Goal: Task Accomplishment & Management: Manage account settings

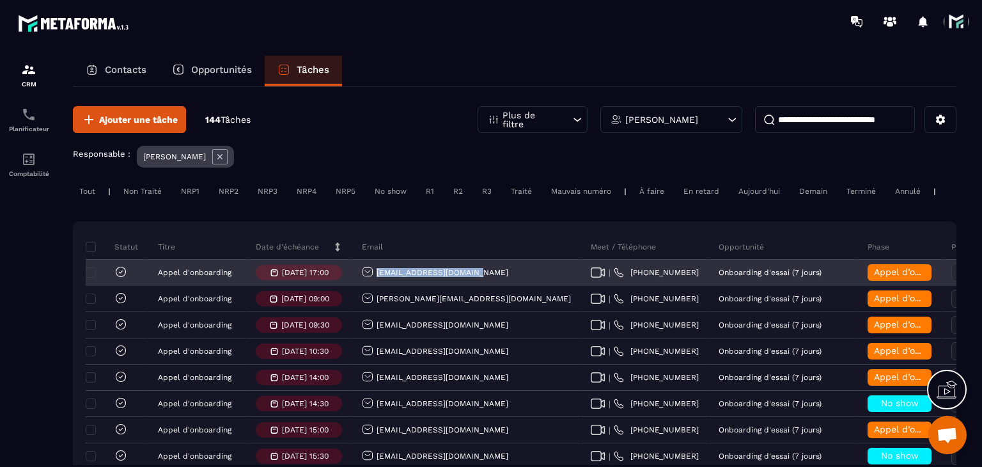
drag, startPoint x: 480, startPoint y: 285, endPoint x: 376, endPoint y: 282, distance: 104.3
click at [376, 282] on div "[EMAIL_ADDRESS][DOMAIN_NAME]" at bounding box center [466, 273] width 229 height 26
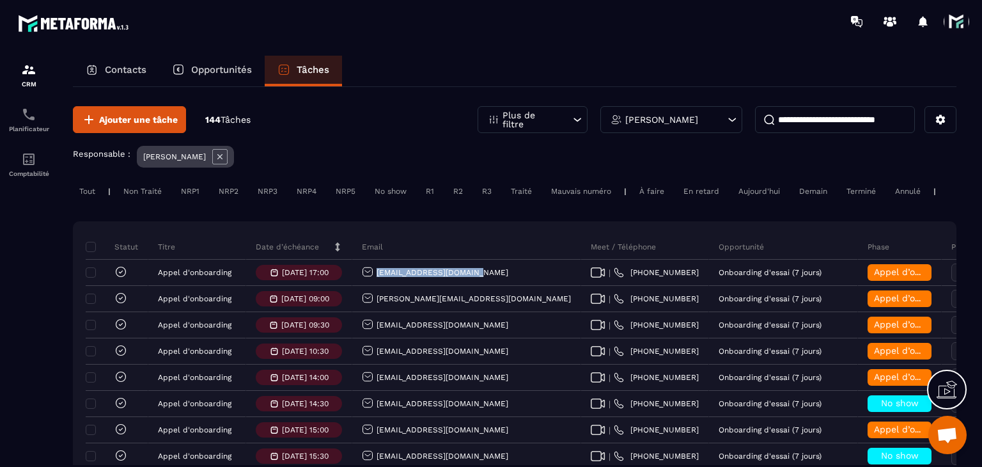
copy p "[EMAIL_ADDRESS][DOMAIN_NAME]"
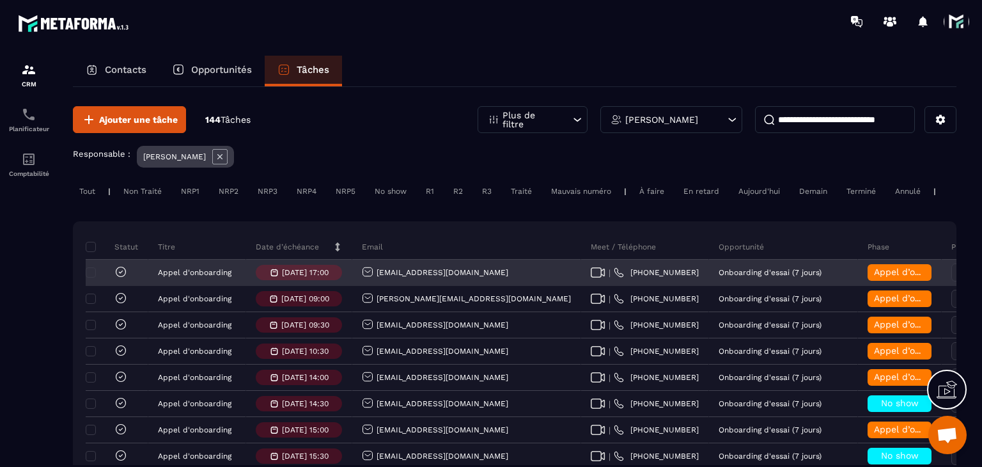
click at [858, 269] on div "Appel d’onboarding terminée" at bounding box center [900, 273] width 84 height 26
click at [874, 277] on span "Appel d’onboarding terminée" at bounding box center [938, 272] width 128 height 10
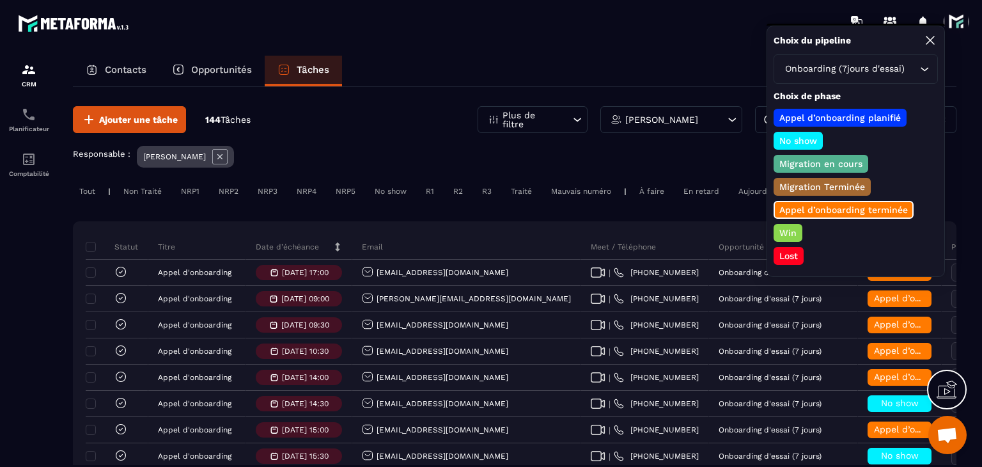
click at [785, 250] on p "Lost" at bounding box center [789, 255] width 22 height 13
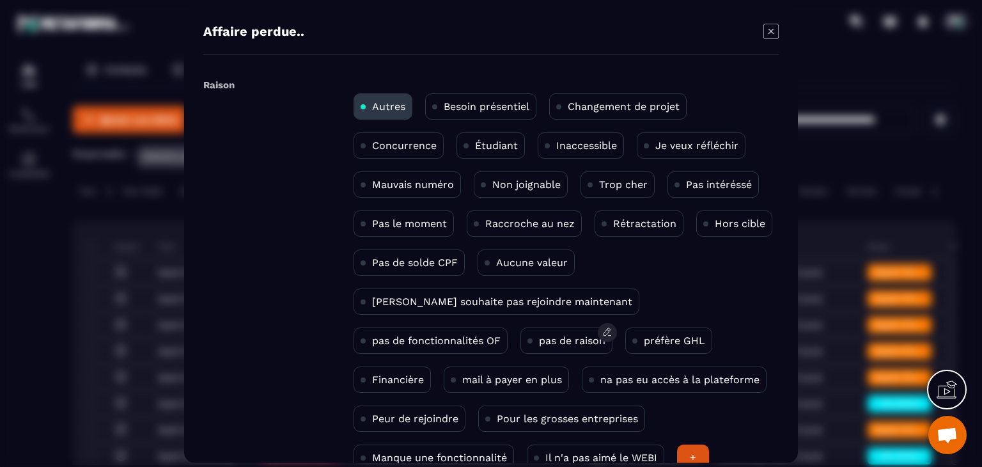
click at [539, 344] on p "pas de raison" at bounding box center [572, 340] width 67 height 12
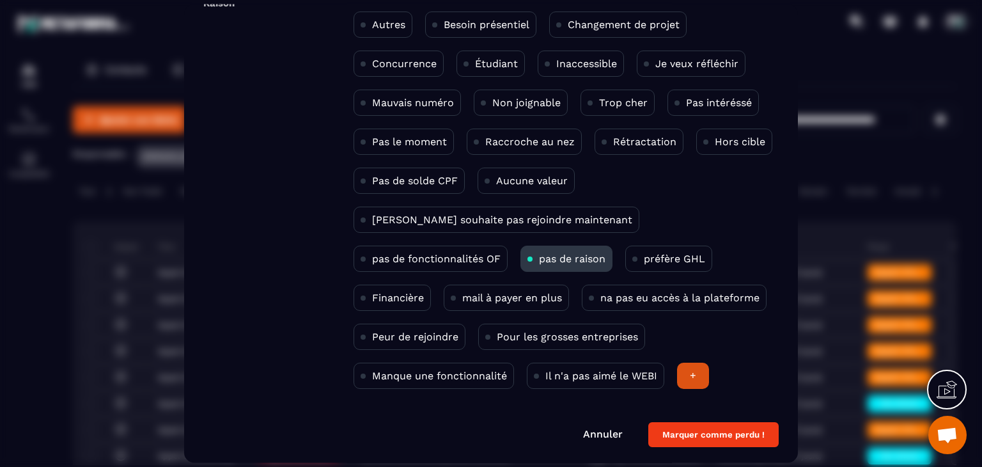
scroll to position [83, 0]
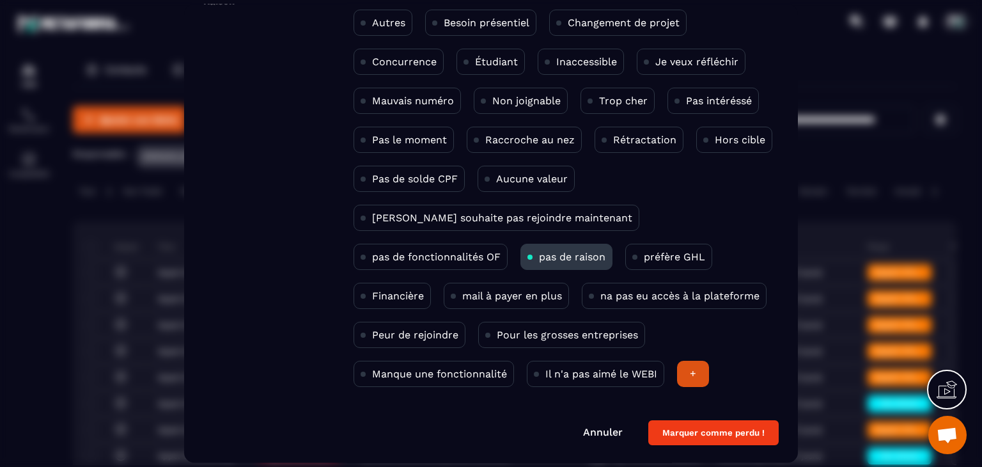
click at [716, 440] on button "Marquer comme perdu !" at bounding box center [713, 433] width 130 height 25
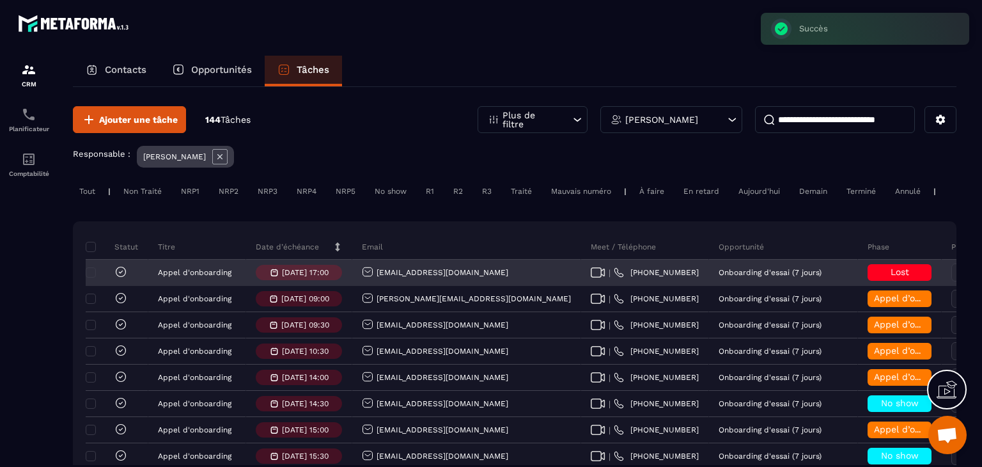
click at [125, 278] on icon at bounding box center [120, 271] width 13 height 13
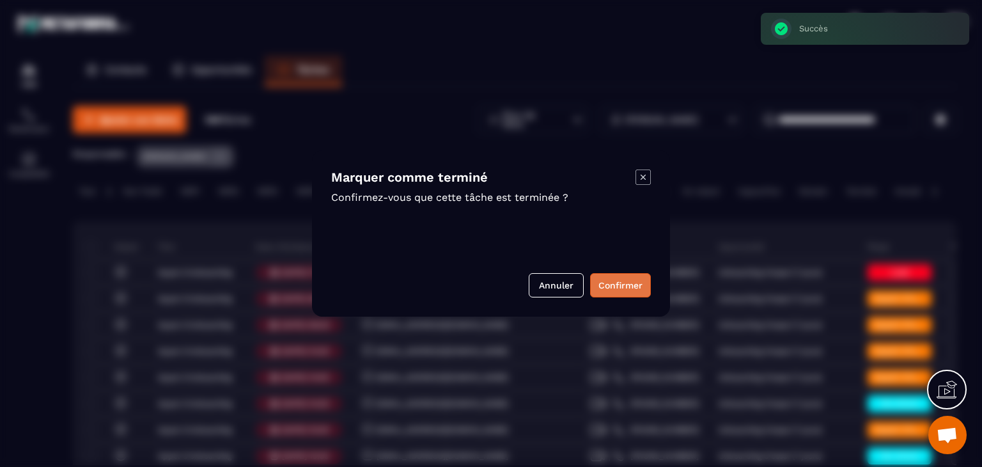
click at [609, 283] on button "Confirmer" at bounding box center [620, 285] width 61 height 24
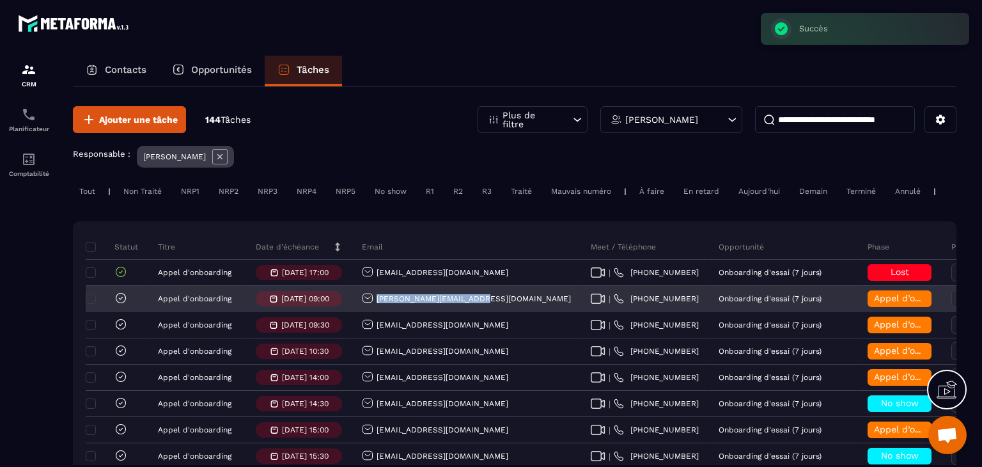
drag, startPoint x: 384, startPoint y: 327, endPoint x: 376, endPoint y: 314, distance: 14.9
click at [376, 312] on div "[PERSON_NAME][EMAIL_ADDRESS][DOMAIN_NAME]" at bounding box center [466, 299] width 229 height 26
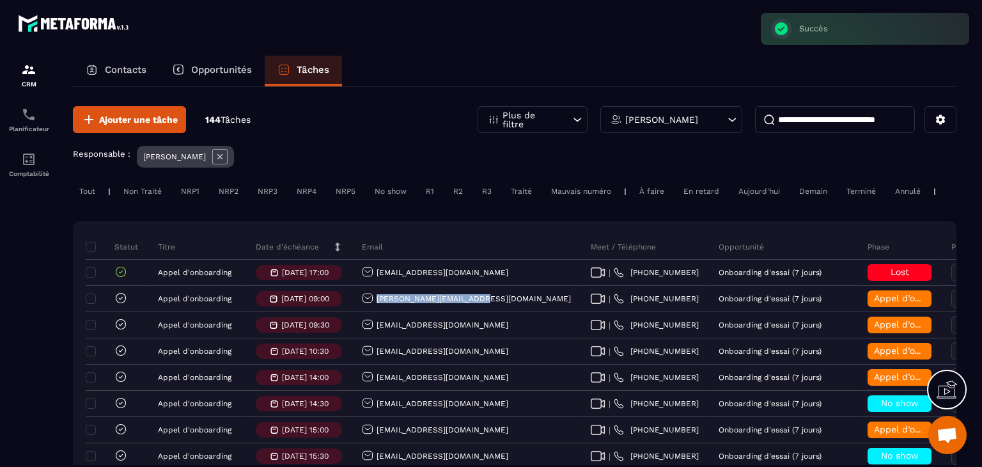
copy p "[PERSON_NAME][EMAIL_ADDRESS][DOMAIN_NAME]"
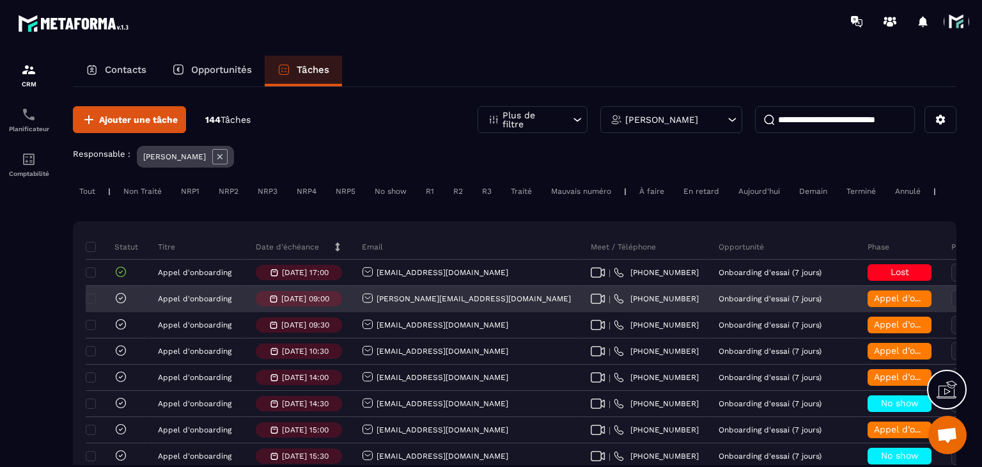
click at [874, 303] on span "Appel d’onboarding terminée" at bounding box center [938, 298] width 128 height 10
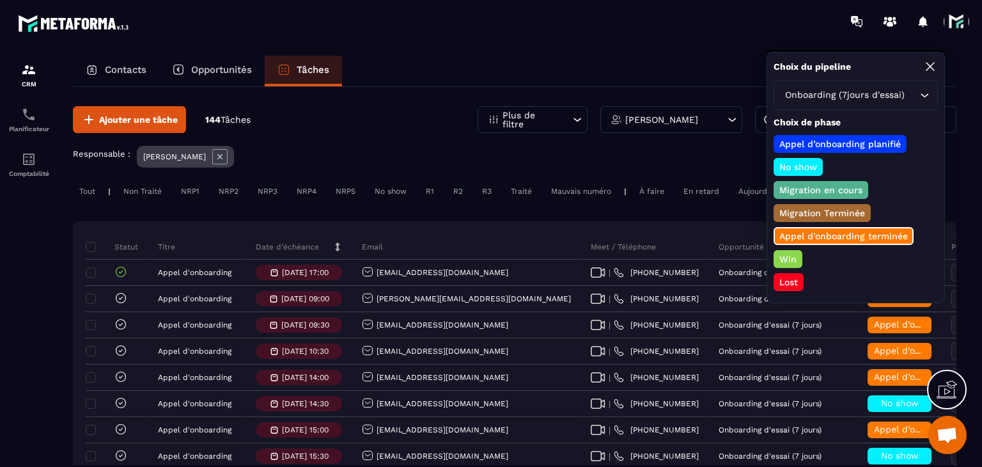
click at [794, 253] on p "Win" at bounding box center [788, 259] width 21 height 13
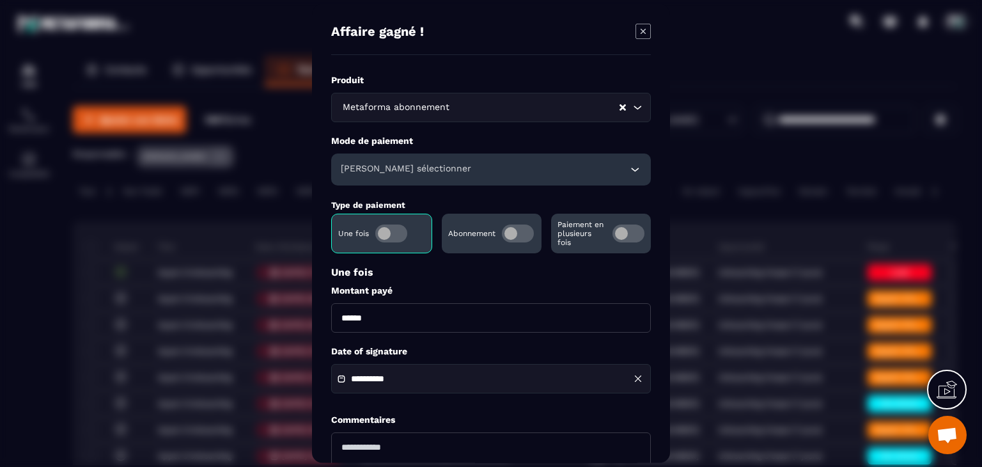
click at [340, 317] on input "******" at bounding box center [491, 317] width 320 height 29
type input "*******"
click at [402, 169] on h6 "[PERSON_NAME] sélectionner" at bounding box center [406, 169] width 130 height 13
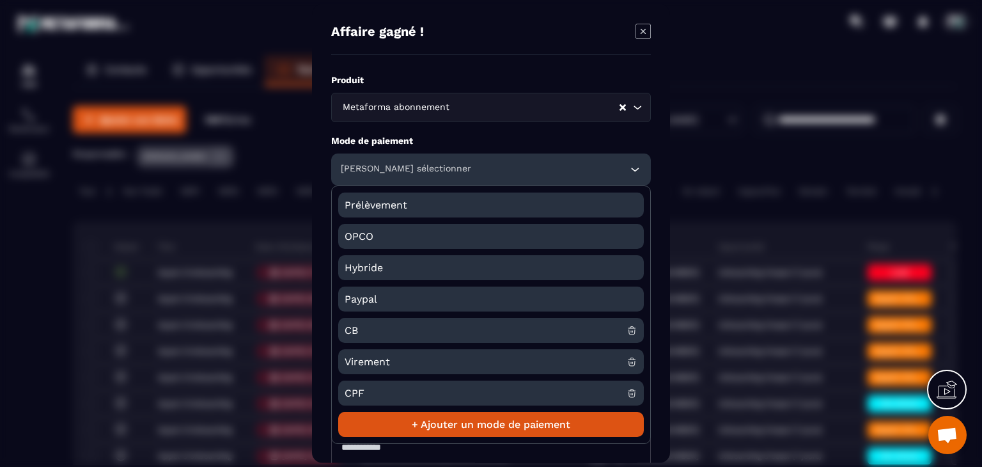
click at [382, 328] on span "CB" at bounding box center [486, 330] width 282 height 25
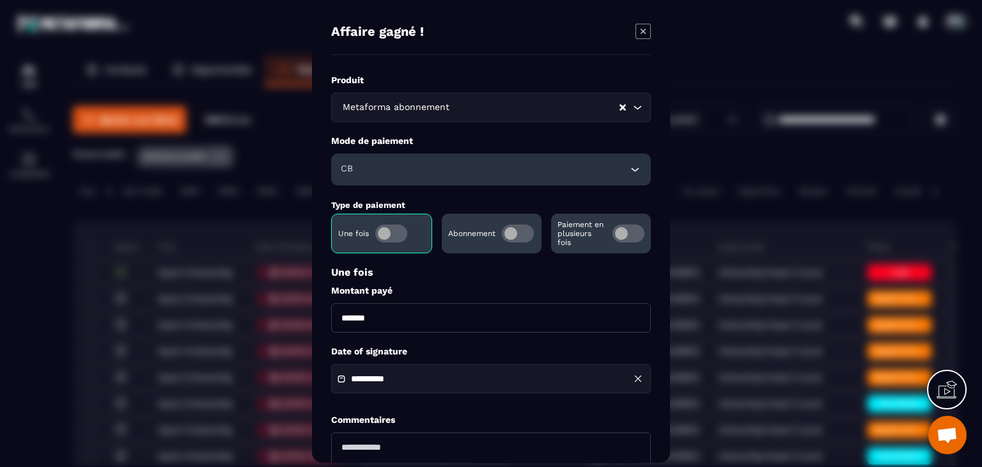
click at [368, 374] on div "**********" at bounding box center [491, 378] width 320 height 29
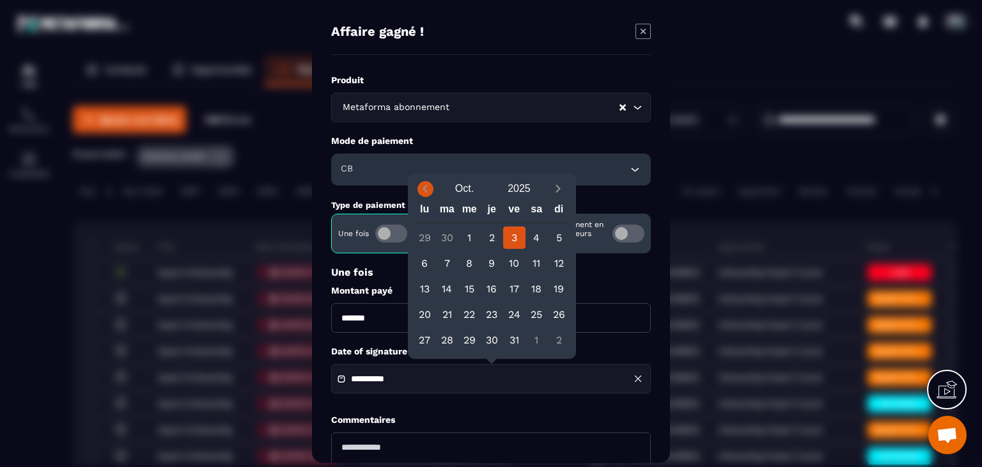
click at [429, 182] on icon "Previous month" at bounding box center [425, 188] width 13 height 13
click at [431, 285] on div "14" at bounding box center [425, 289] width 22 height 22
type input "**********"
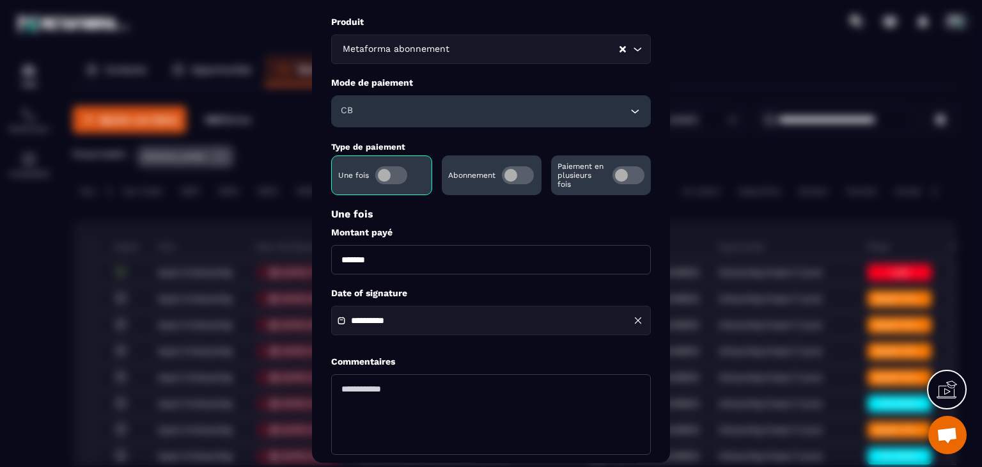
scroll to position [123, 0]
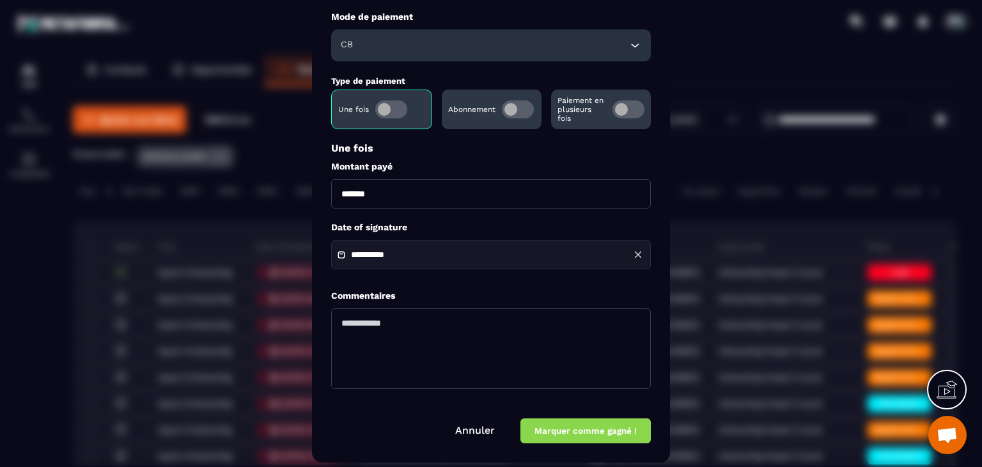
click at [588, 426] on button "Marquer comme gagné !" at bounding box center [586, 431] width 130 height 25
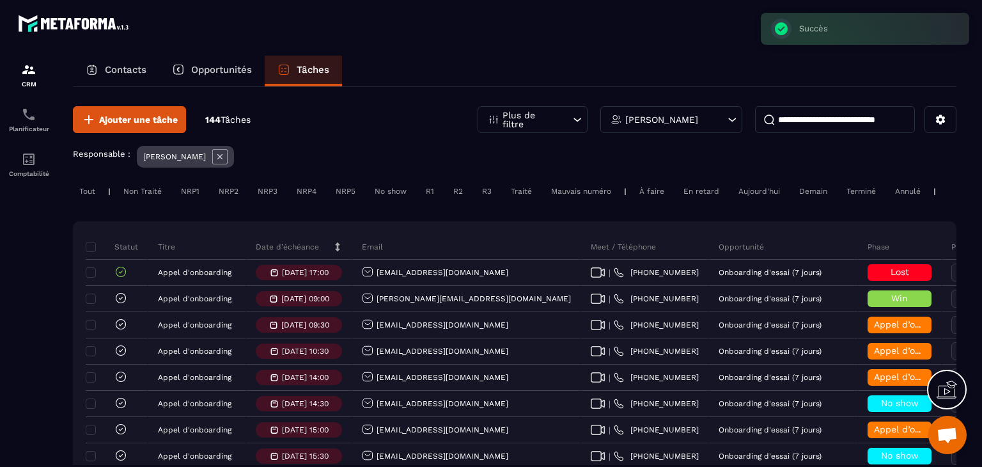
click at [120, 304] on icon at bounding box center [120, 298] width 13 height 13
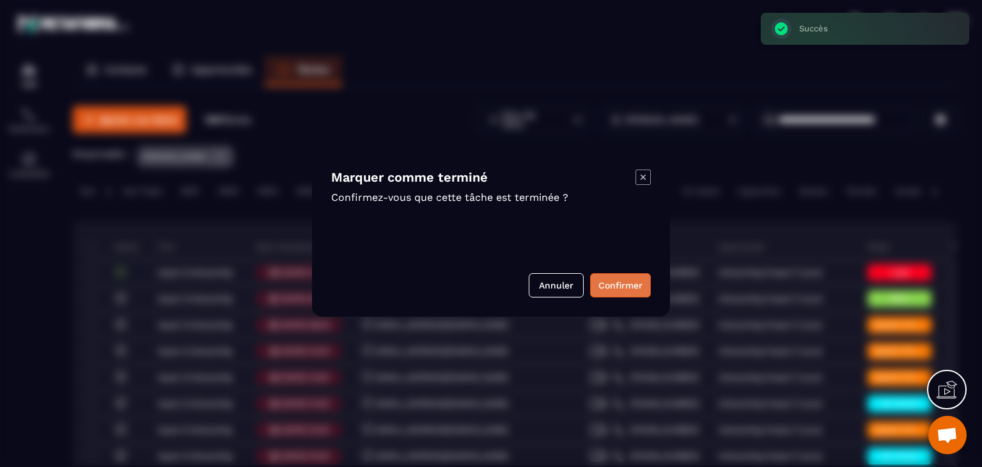
click at [626, 285] on button "Confirmer" at bounding box center [620, 285] width 61 height 24
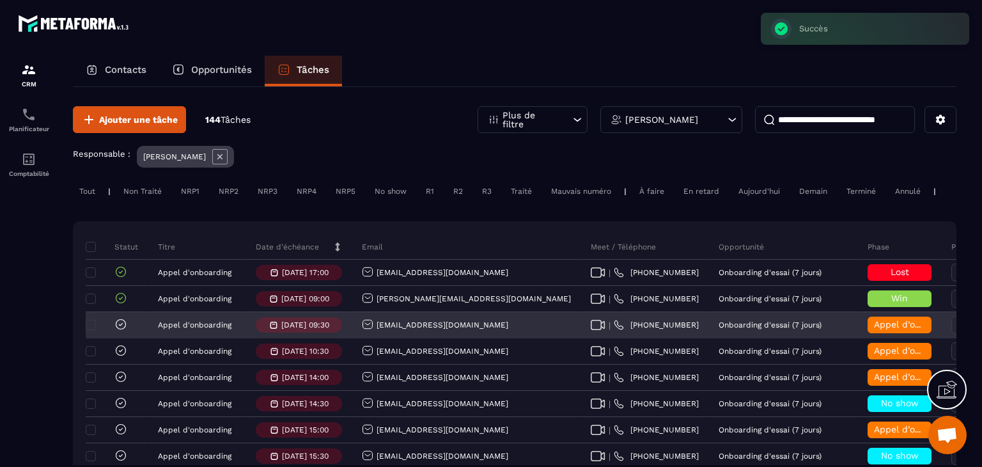
click at [526, 336] on div "[EMAIL_ADDRESS][DOMAIN_NAME]" at bounding box center [466, 326] width 229 height 26
copy tr "[EMAIL_ADDRESS][DOMAIN_NAME]"
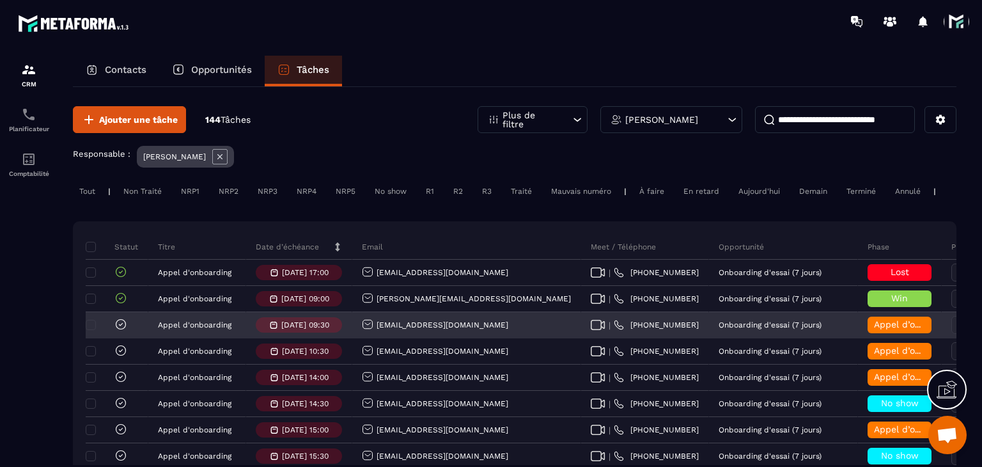
click at [874, 329] on span "Appel d’onboarding terminée" at bounding box center [938, 324] width 128 height 10
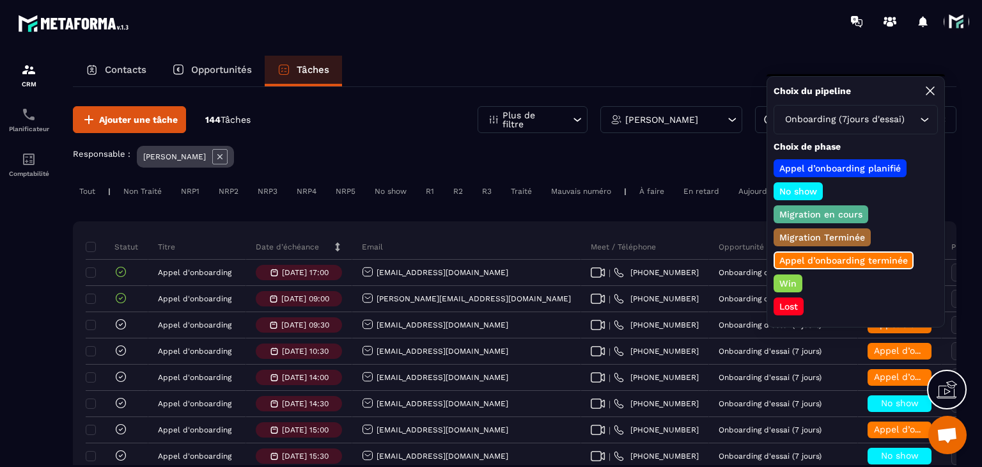
click at [787, 280] on p "Win" at bounding box center [788, 283] width 21 height 13
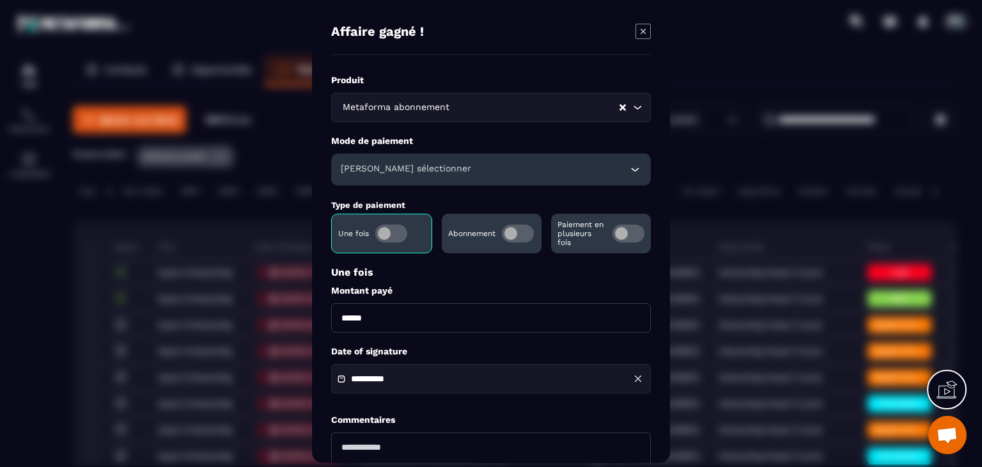
click at [519, 228] on span "Modal window" at bounding box center [518, 233] width 32 height 18
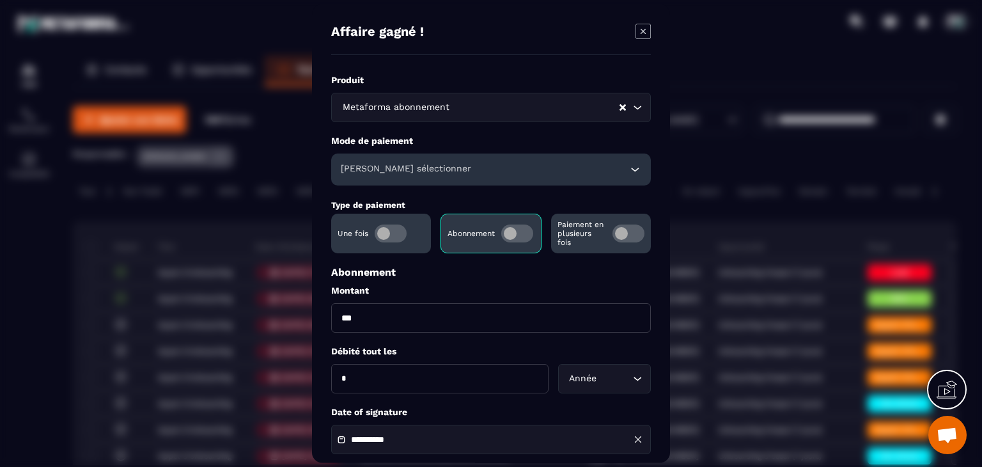
click at [396, 167] on h6 "[PERSON_NAME] sélectionner" at bounding box center [406, 169] width 130 height 13
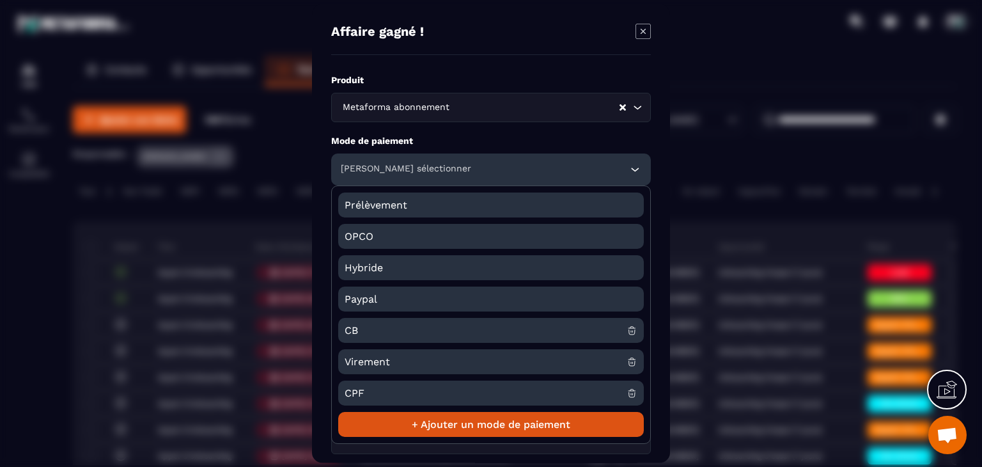
click at [376, 323] on span "CB" at bounding box center [486, 330] width 282 height 25
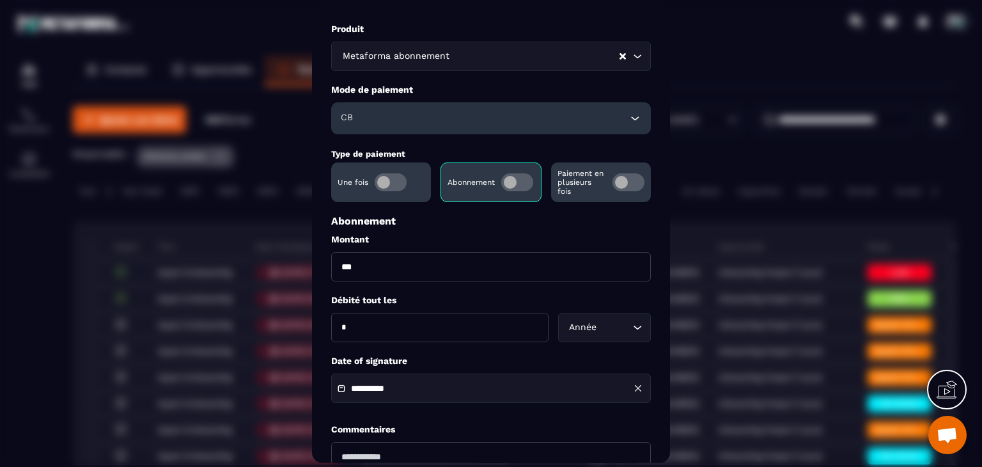
scroll to position [128, 0]
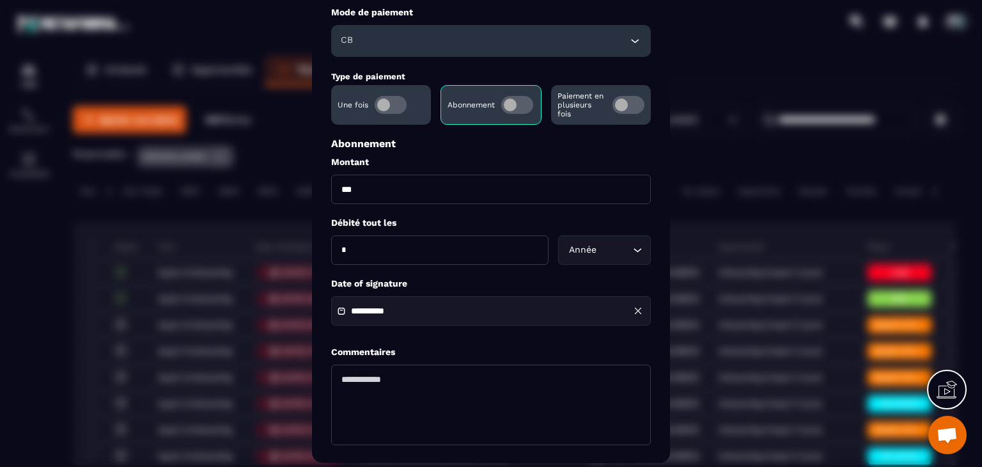
click at [389, 321] on div "**********" at bounding box center [491, 311] width 320 height 29
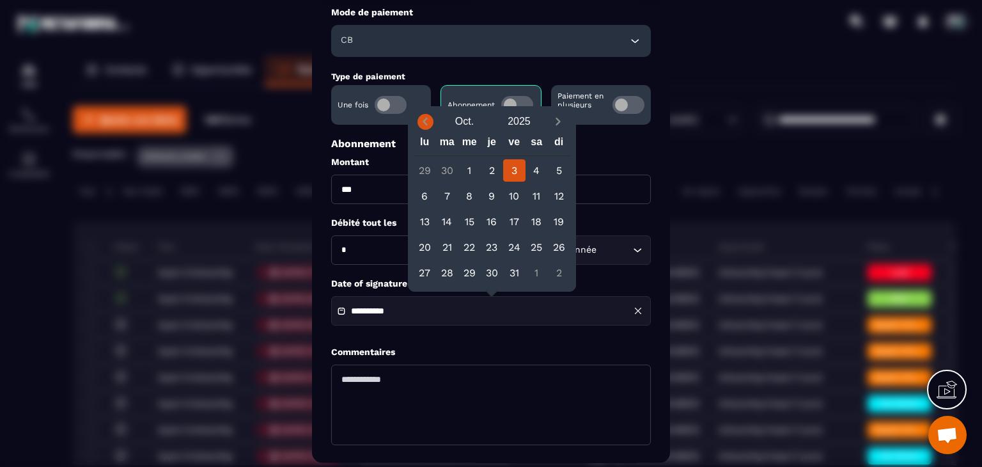
click at [428, 116] on icon "Previous month" at bounding box center [425, 121] width 13 height 13
click at [552, 192] on div "13" at bounding box center [559, 196] width 22 height 22
type input "**********"
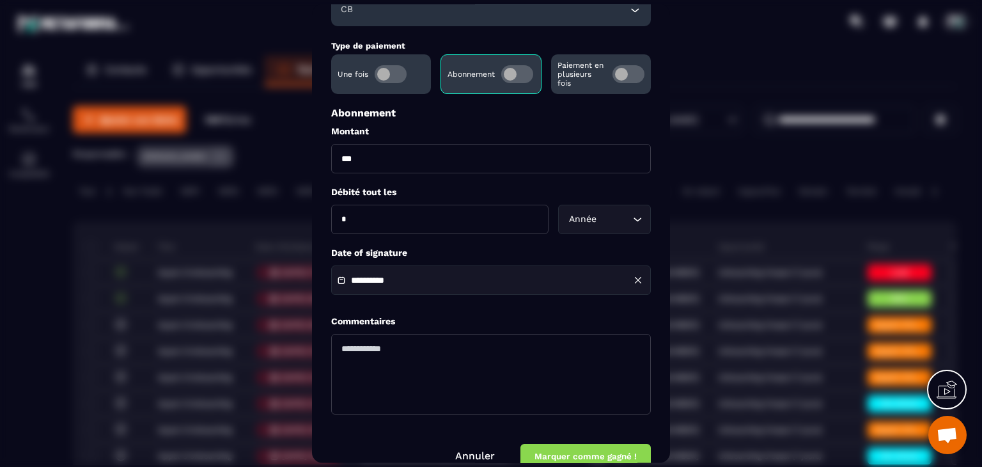
scroll to position [184, 0]
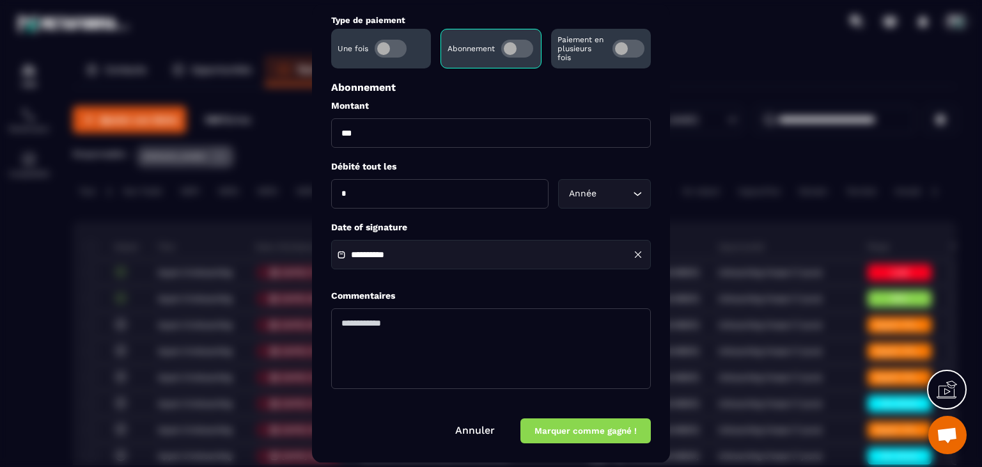
click at [569, 434] on button "Marquer comme gagné !" at bounding box center [586, 431] width 130 height 25
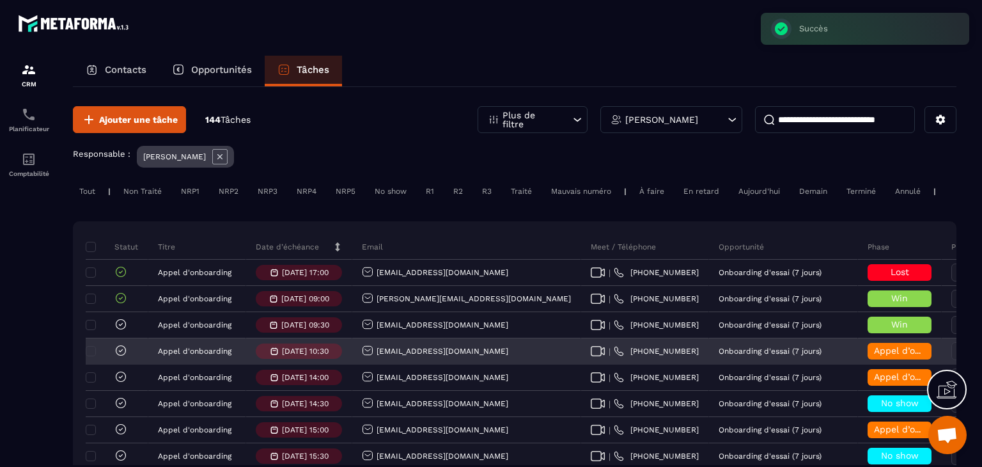
click at [496, 361] on div "[EMAIL_ADDRESS][DOMAIN_NAME]" at bounding box center [466, 352] width 229 height 26
click at [496, 360] on div "[EMAIL_ADDRESS][DOMAIN_NAME]" at bounding box center [466, 352] width 229 height 26
drag, startPoint x: 486, startPoint y: 359, endPoint x: 372, endPoint y: 373, distance: 115.3
click at [372, 365] on td "[EMAIL_ADDRESS][DOMAIN_NAME]" at bounding box center [466, 351] width 229 height 26
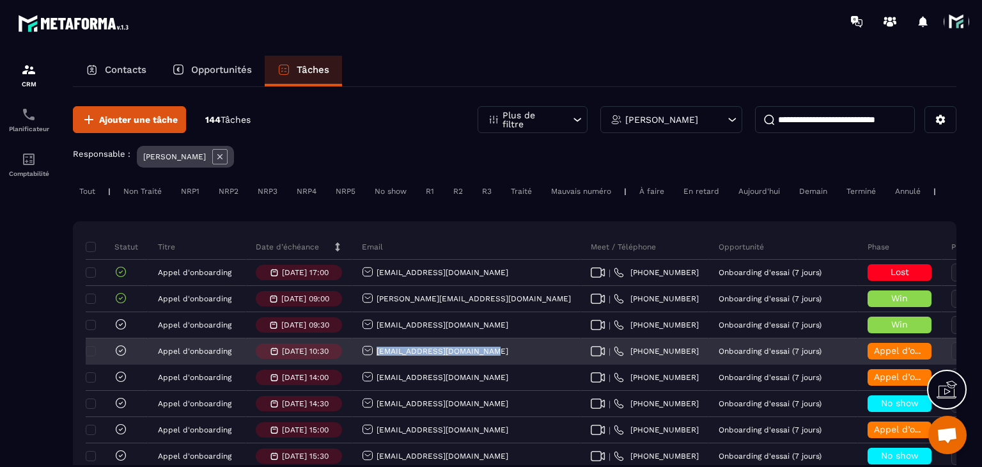
copy p "[EMAIL_ADDRESS][DOMAIN_NAME]"
click at [874, 356] on span "Appel d’onboarding terminée" at bounding box center [938, 350] width 128 height 10
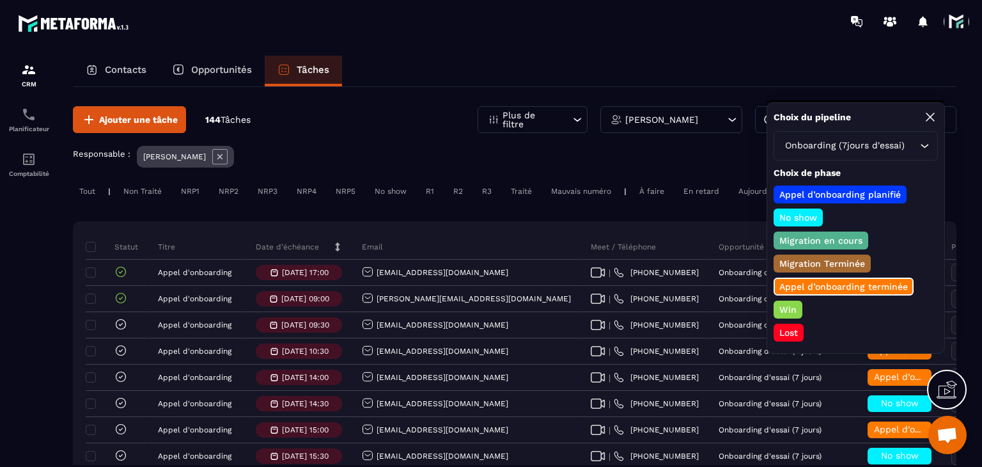
click at [796, 328] on p "Lost" at bounding box center [789, 332] width 22 height 13
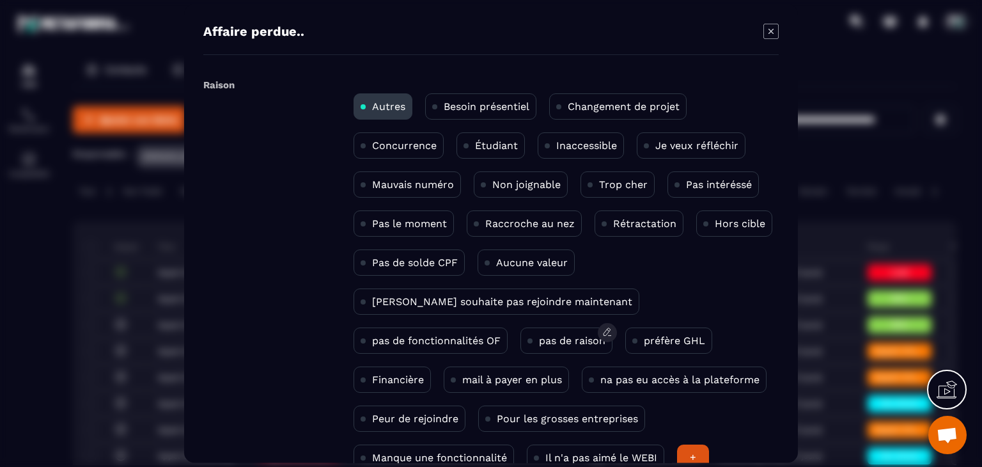
click at [539, 340] on p "pas de raison" at bounding box center [572, 340] width 67 height 12
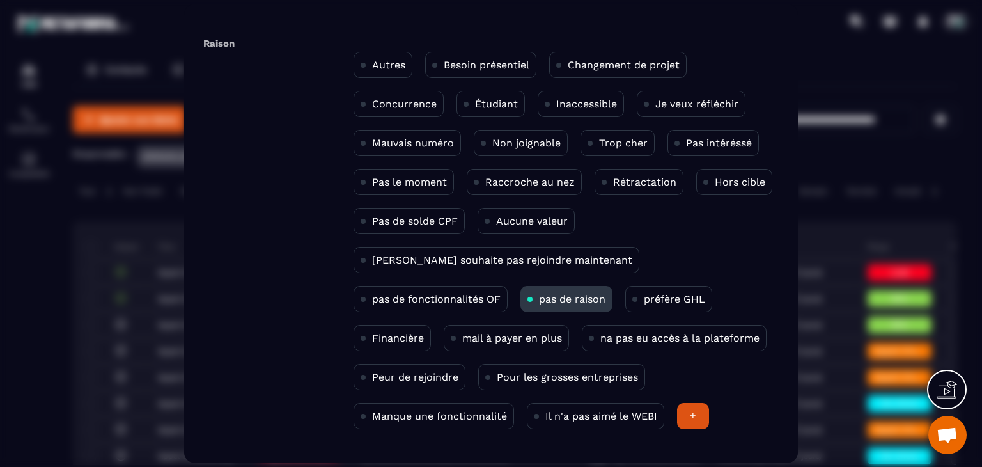
scroll to position [83, 0]
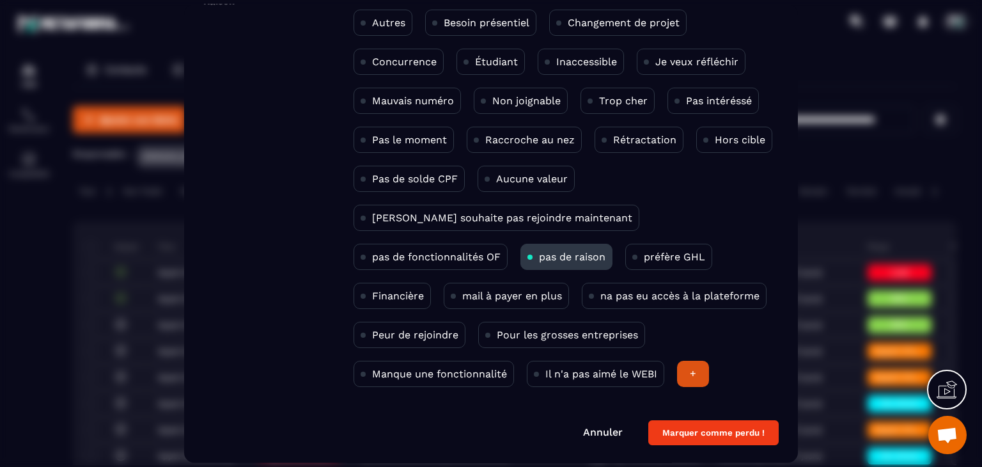
click at [721, 441] on button "Marquer comme perdu !" at bounding box center [713, 433] width 130 height 25
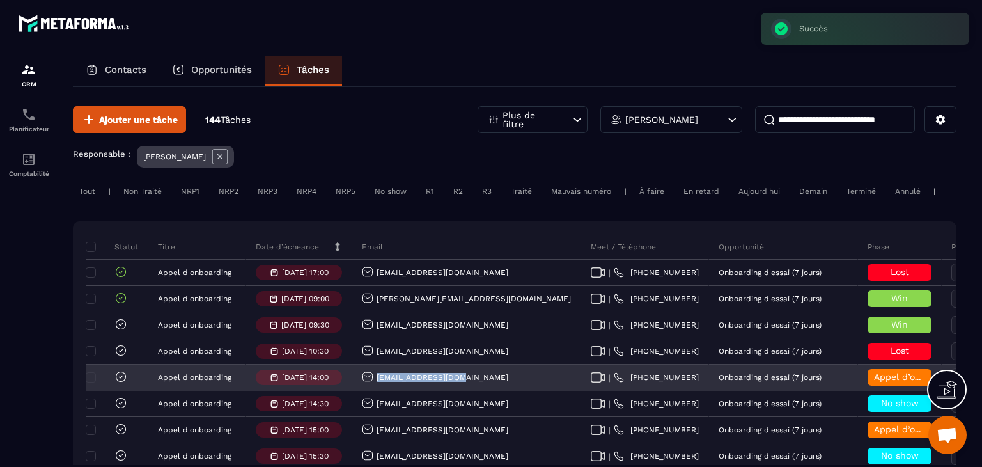
drag, startPoint x: 462, startPoint y: 388, endPoint x: 373, endPoint y: 390, distance: 88.3
click at [373, 390] on div "[EMAIL_ADDRESS][DOMAIN_NAME]" at bounding box center [466, 378] width 229 height 26
copy p "[EMAIL_ADDRESS][DOMAIN_NAME]"
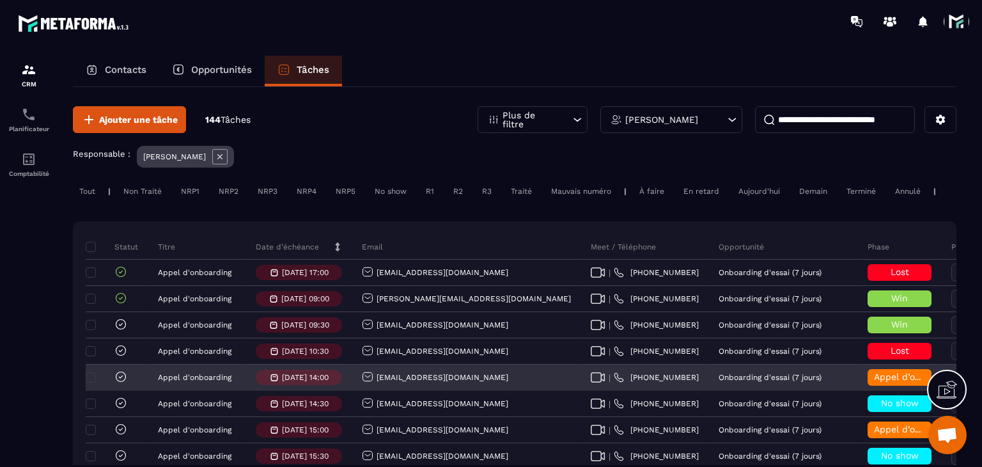
click at [874, 382] on span "Appel d’onboarding terminée" at bounding box center [938, 377] width 128 height 10
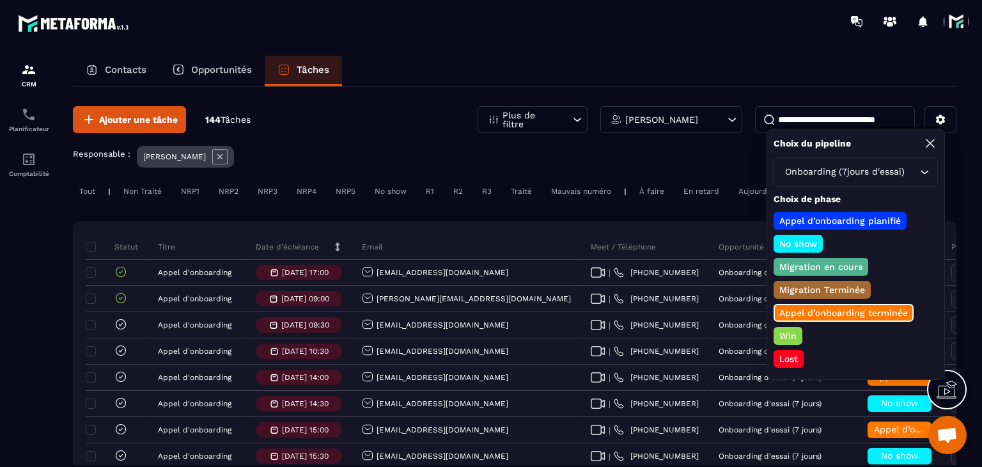
click at [796, 356] on p "Lost" at bounding box center [789, 358] width 22 height 13
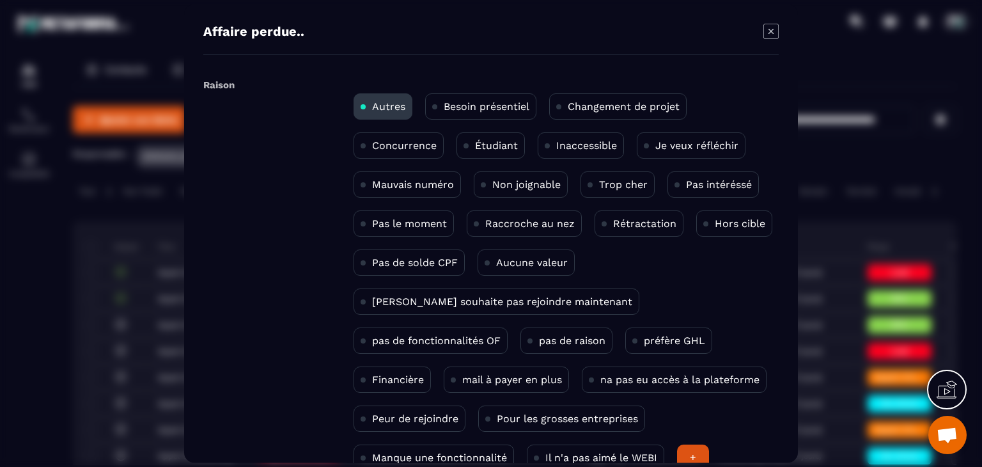
scroll to position [64, 0]
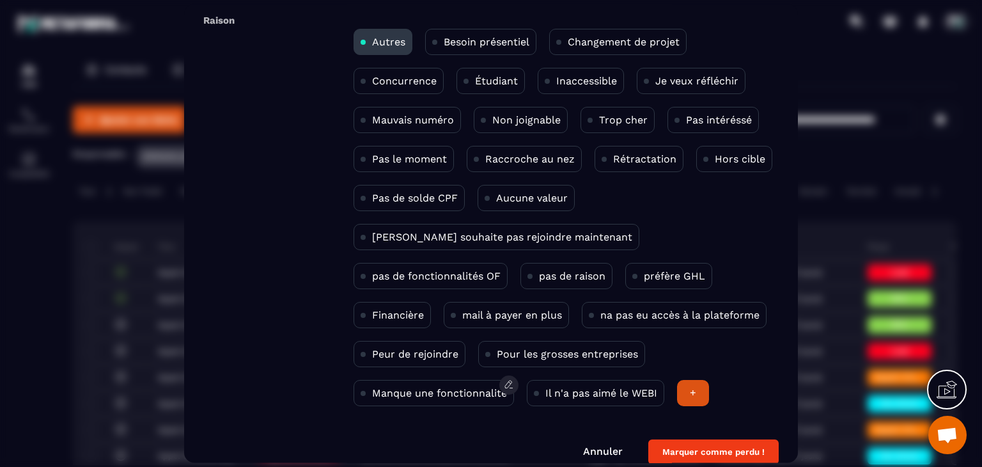
click at [448, 402] on div "Manque une fonctionnalité" at bounding box center [434, 394] width 161 height 26
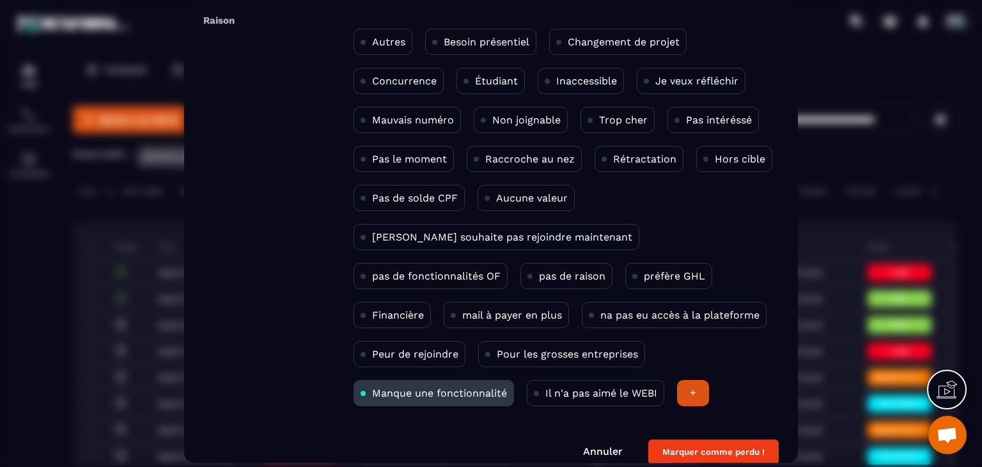
click at [684, 441] on button "Marquer comme perdu !" at bounding box center [713, 452] width 130 height 25
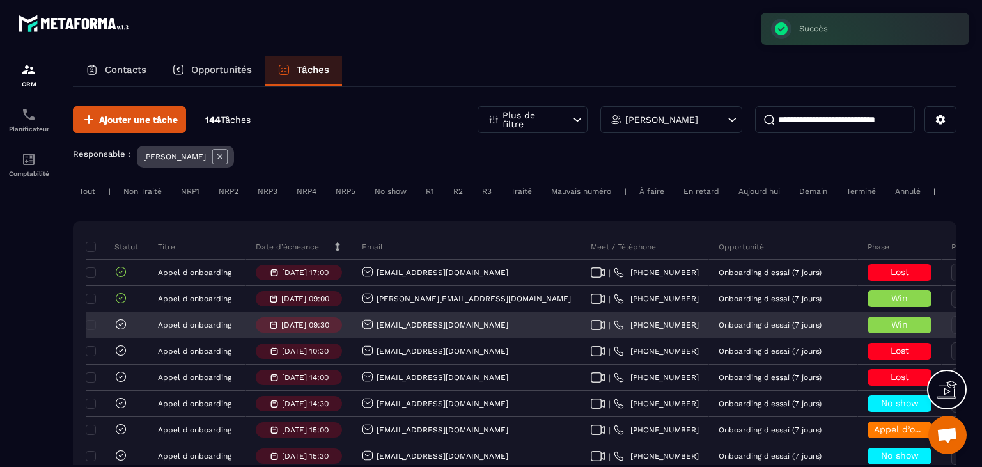
click at [115, 331] on icon at bounding box center [120, 324] width 13 height 13
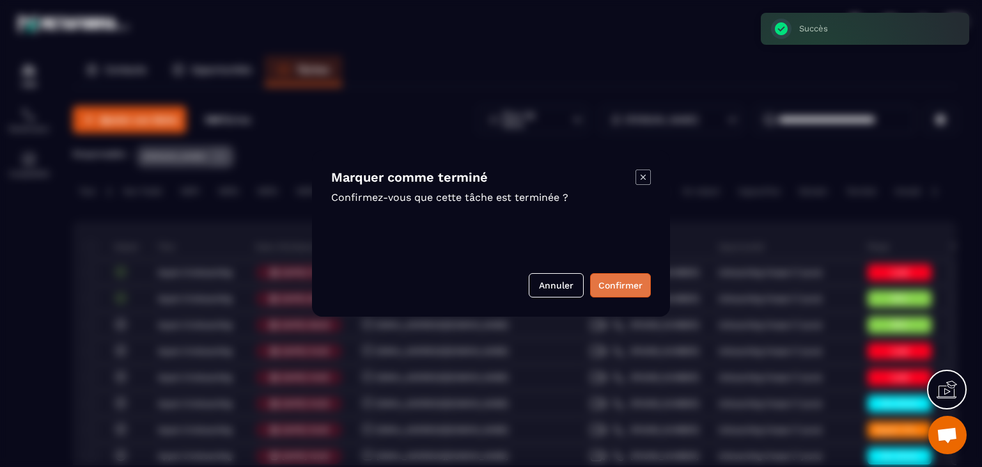
drag, startPoint x: 597, startPoint y: 287, endPoint x: 473, endPoint y: 322, distance: 129.0
click at [597, 287] on button "Confirmer" at bounding box center [620, 285] width 61 height 24
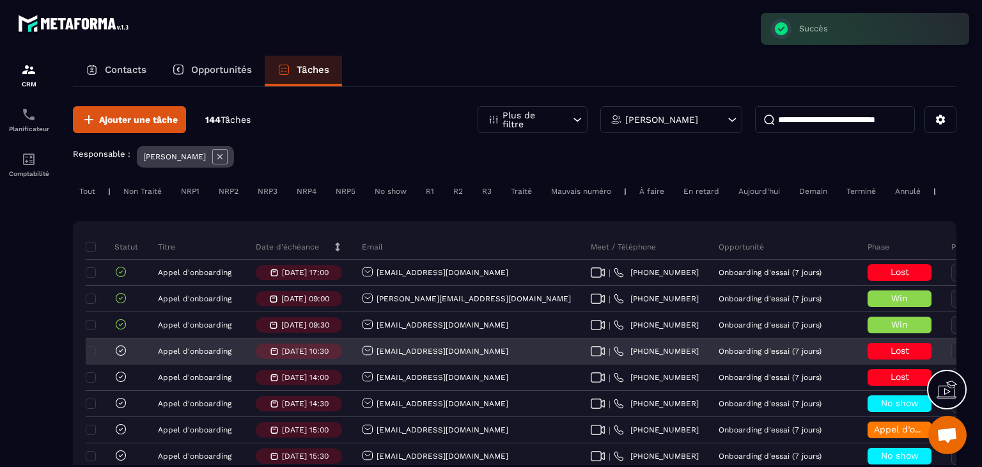
click at [123, 357] on icon at bounding box center [120, 350] width 13 height 13
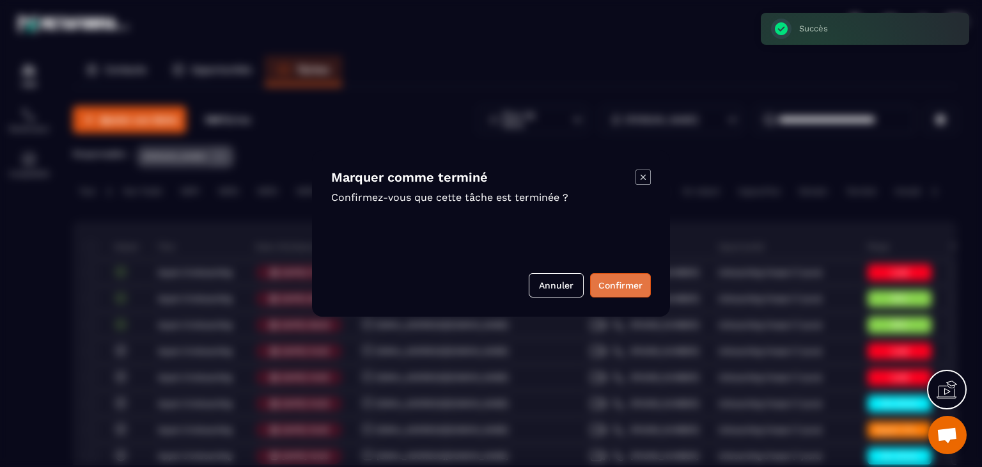
click at [628, 282] on button "Confirmer" at bounding box center [620, 285] width 61 height 24
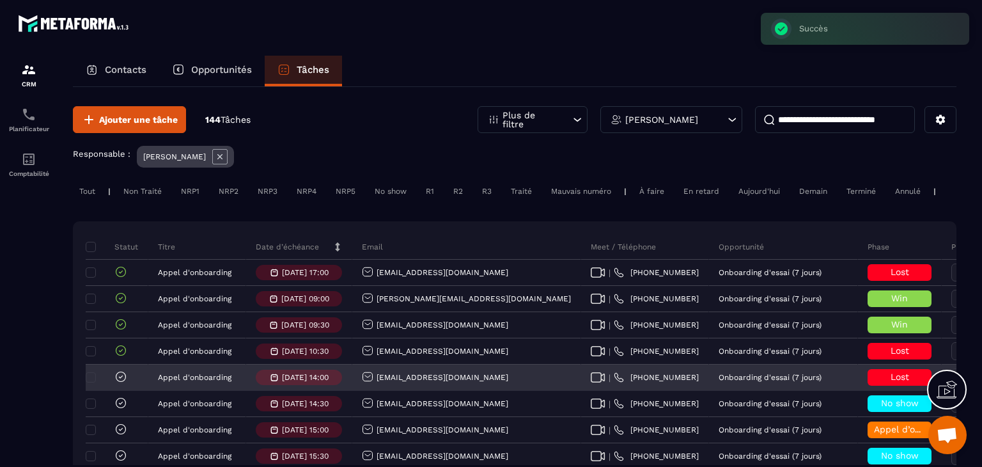
click at [119, 381] on icon at bounding box center [121, 377] width 10 height 10
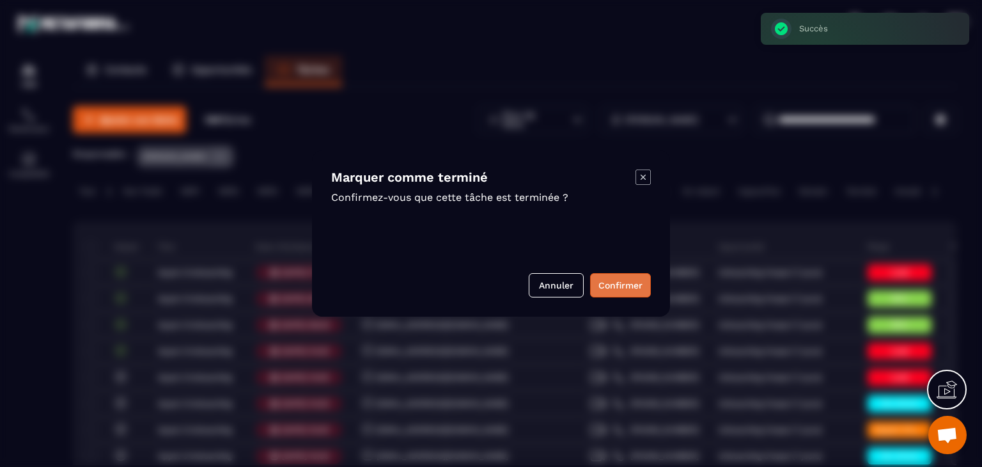
click at [629, 280] on button "Confirmer" at bounding box center [620, 285] width 61 height 24
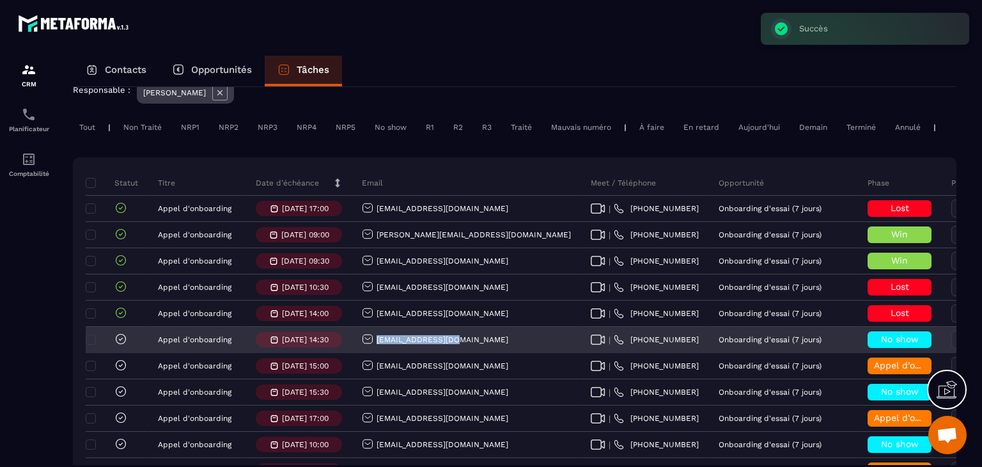
drag, startPoint x: 460, startPoint y: 361, endPoint x: 376, endPoint y: 356, distance: 84.6
click at [376, 353] on div "[EMAIL_ADDRESS][DOMAIN_NAME]" at bounding box center [466, 340] width 229 height 26
copy p "[EMAIL_ADDRESS][DOMAIN_NAME]"
click at [881, 344] on span "No show" at bounding box center [900, 339] width 38 height 10
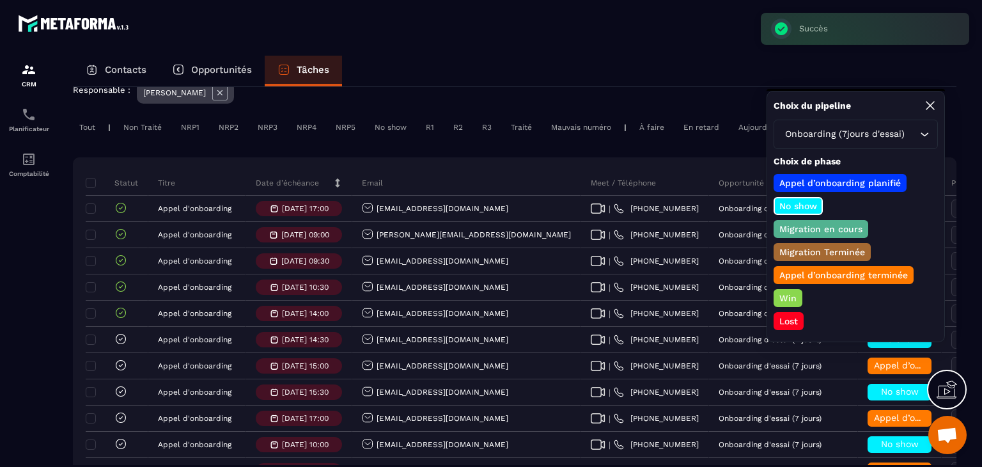
click at [791, 295] on p "Win" at bounding box center [788, 298] width 21 height 13
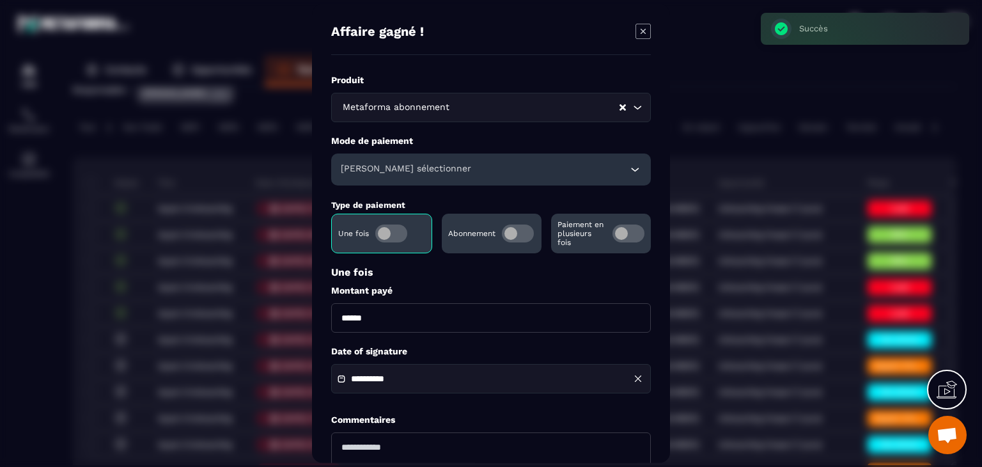
click at [515, 233] on span "Modal window" at bounding box center [518, 233] width 32 height 18
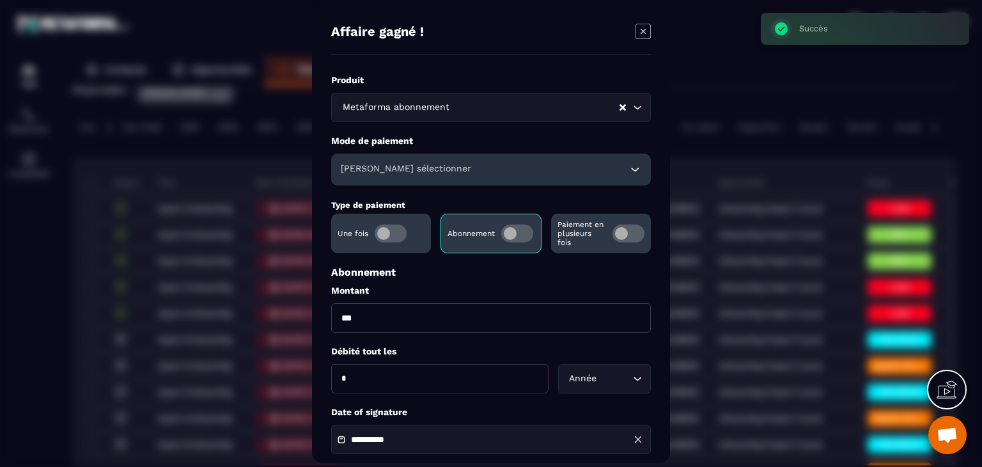
click at [336, 318] on input "***" at bounding box center [491, 317] width 320 height 29
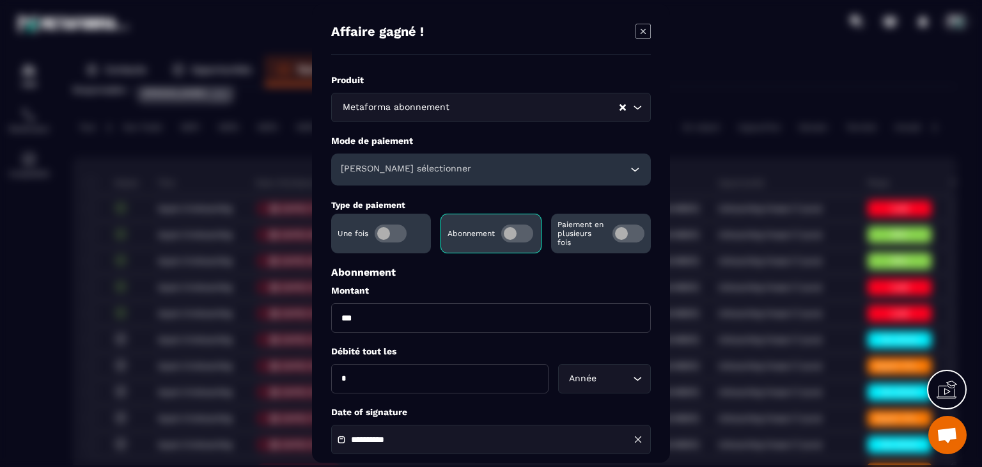
click at [360, 318] on input "***" at bounding box center [491, 317] width 320 height 29
type input "**"
click at [587, 375] on div "Année" at bounding box center [598, 379] width 66 height 14
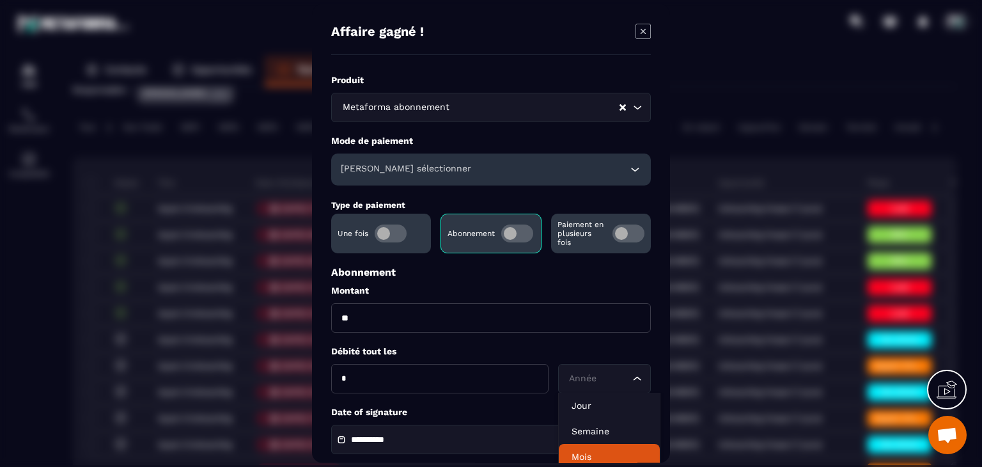
click at [593, 459] on p "Mois" at bounding box center [609, 456] width 75 height 13
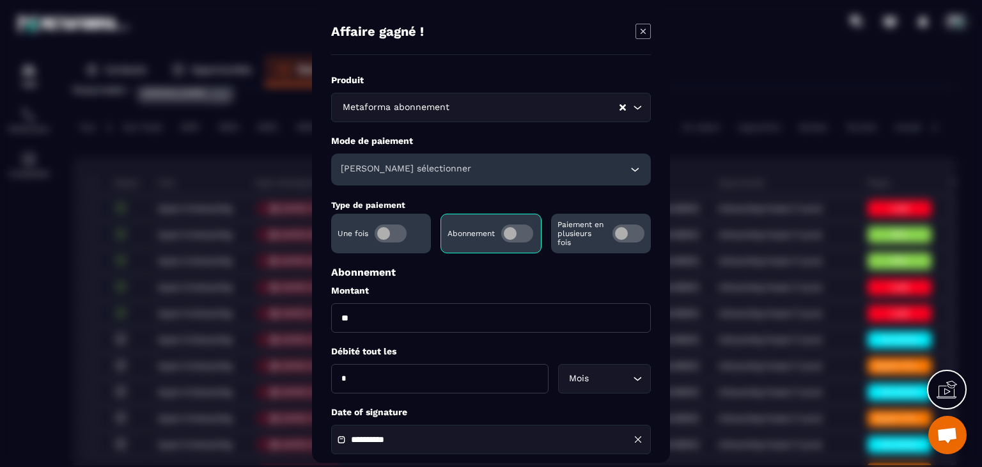
click at [400, 168] on h6 "[PERSON_NAME] sélectionner" at bounding box center [406, 169] width 130 height 13
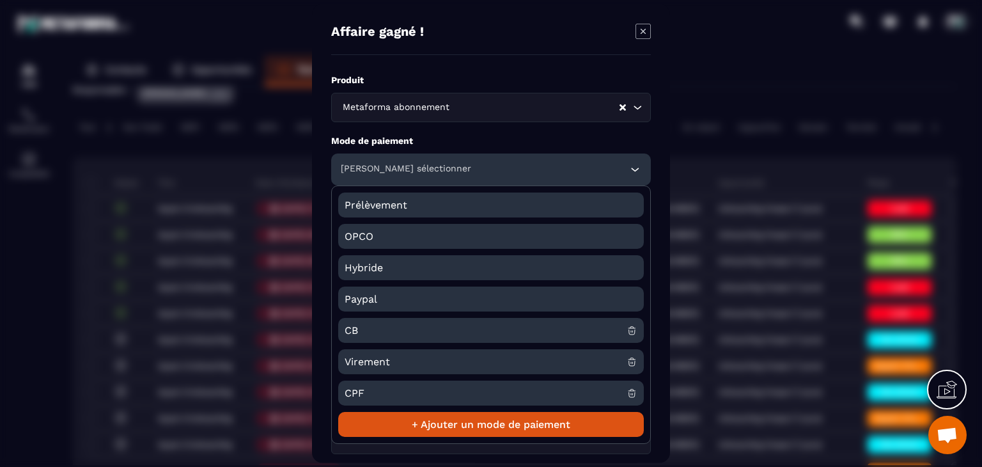
click at [368, 326] on span "CB" at bounding box center [486, 330] width 282 height 25
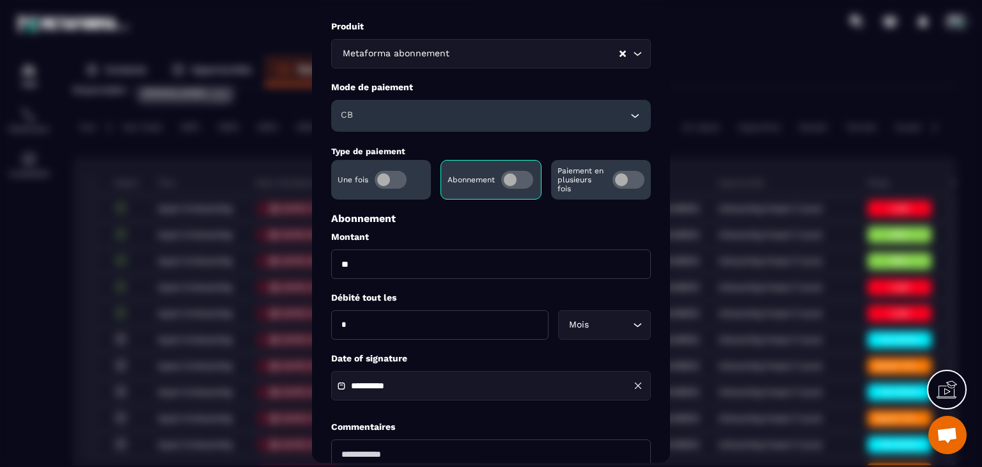
scroll to position [184, 0]
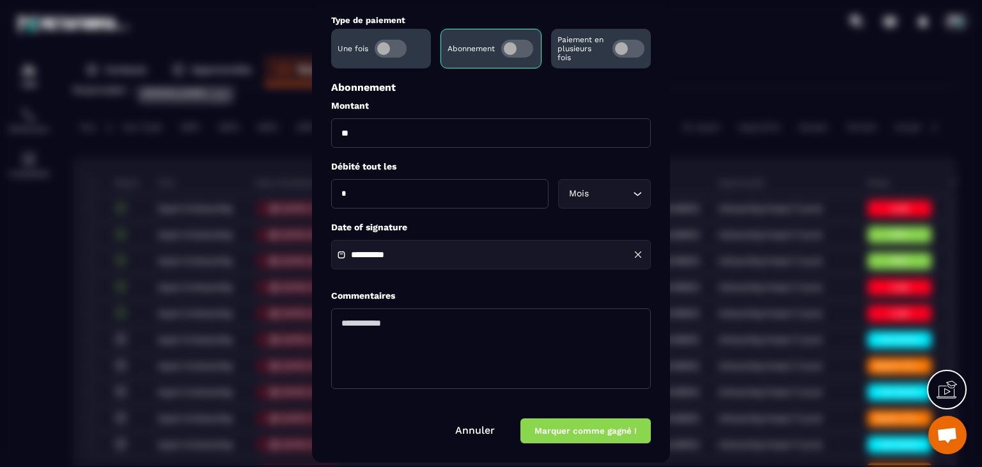
click at [387, 267] on div "**********" at bounding box center [491, 254] width 320 height 29
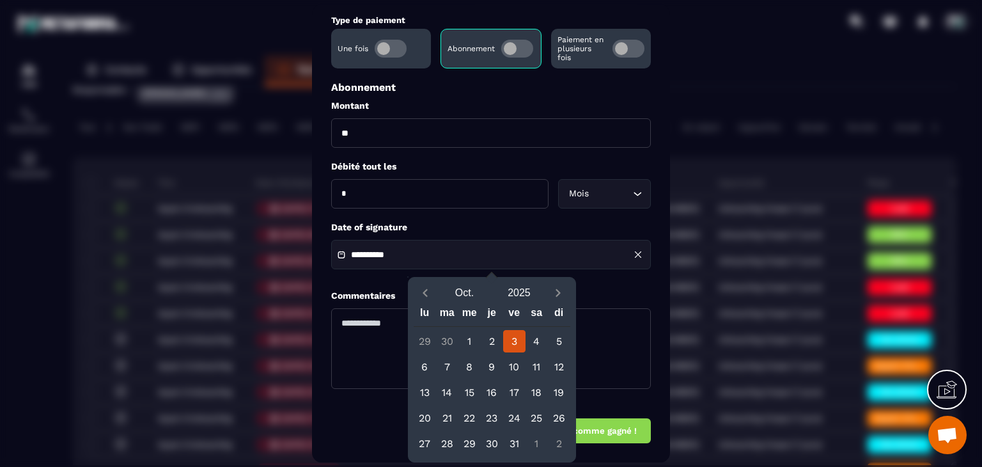
click at [382, 255] on input "**********" at bounding box center [396, 256] width 90 height 10
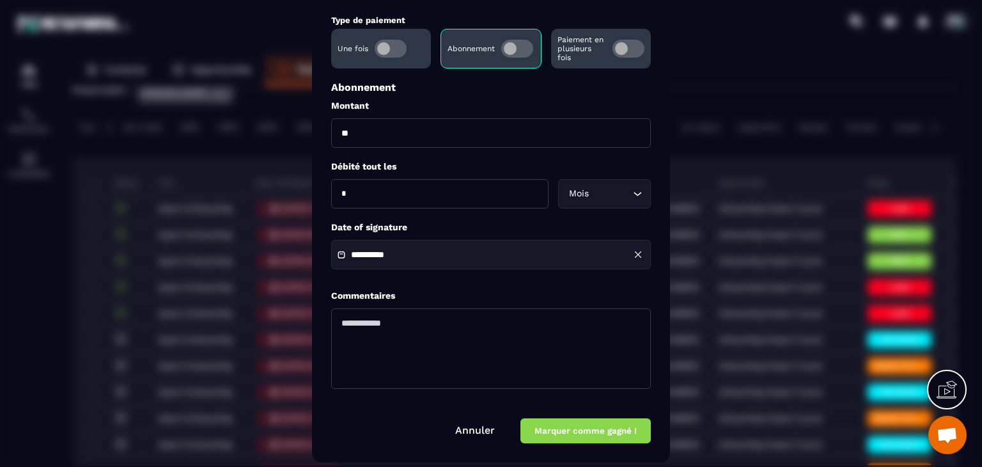
click at [382, 255] on input "**********" at bounding box center [396, 256] width 90 height 10
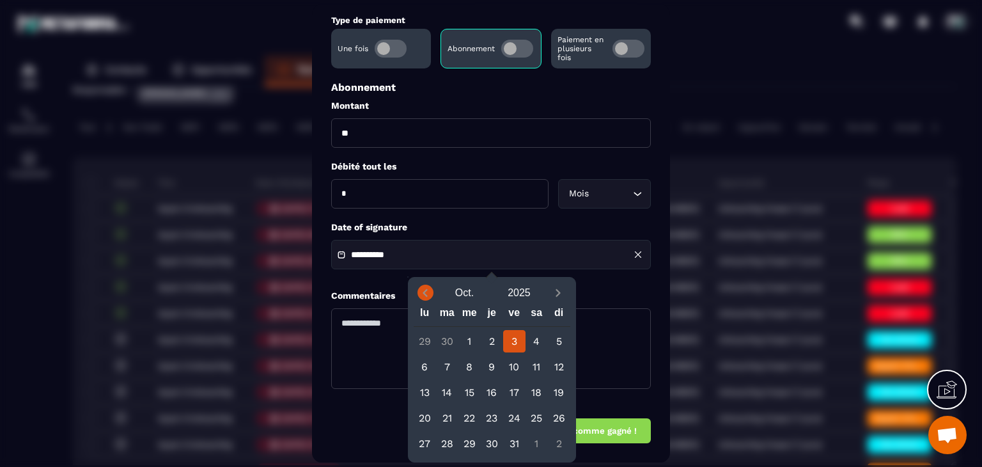
click at [425, 295] on icon "Previous month" at bounding box center [425, 293] width 4 height 8
click at [427, 292] on icon "Previous month" at bounding box center [425, 292] width 13 height 13
click at [425, 290] on icon "Previous month" at bounding box center [425, 293] width 4 height 8
click at [448, 388] on div "15" at bounding box center [447, 392] width 22 height 22
type input "**********"
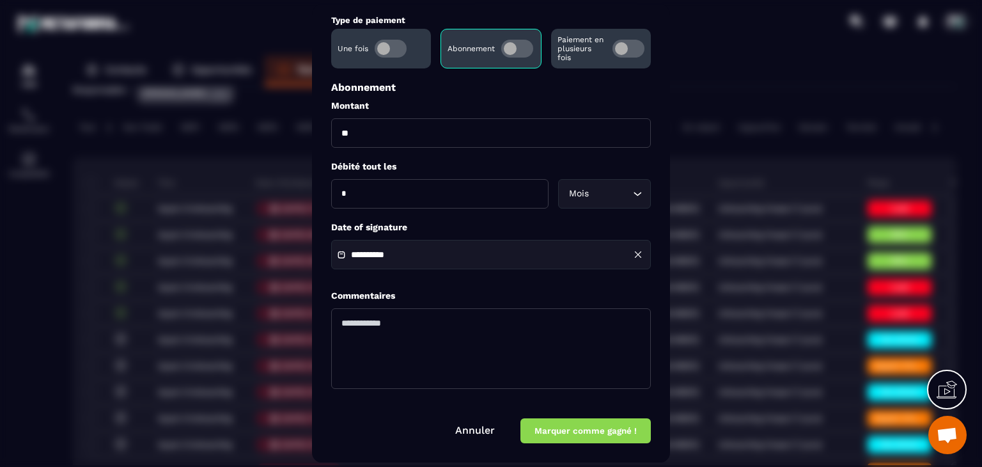
click at [613, 446] on div "**********" at bounding box center [491, 233] width 358 height 459
click at [609, 437] on button "Marquer comme gagné !" at bounding box center [586, 431] width 130 height 25
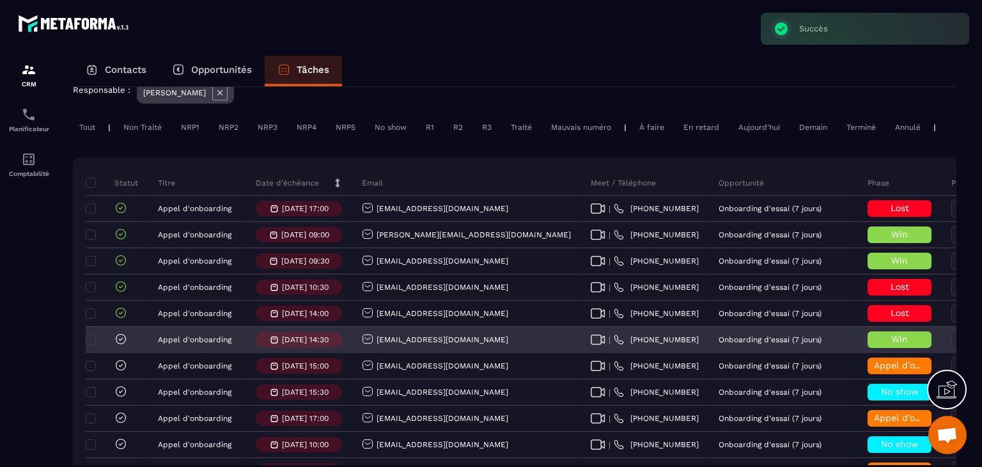
click at [120, 345] on icon at bounding box center [120, 339] width 13 height 13
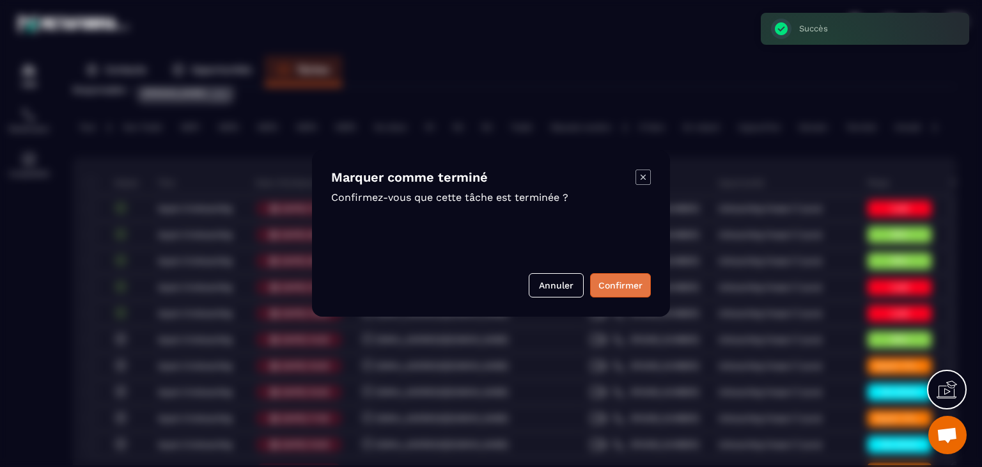
click at [592, 295] on button "Confirmer" at bounding box center [620, 285] width 61 height 24
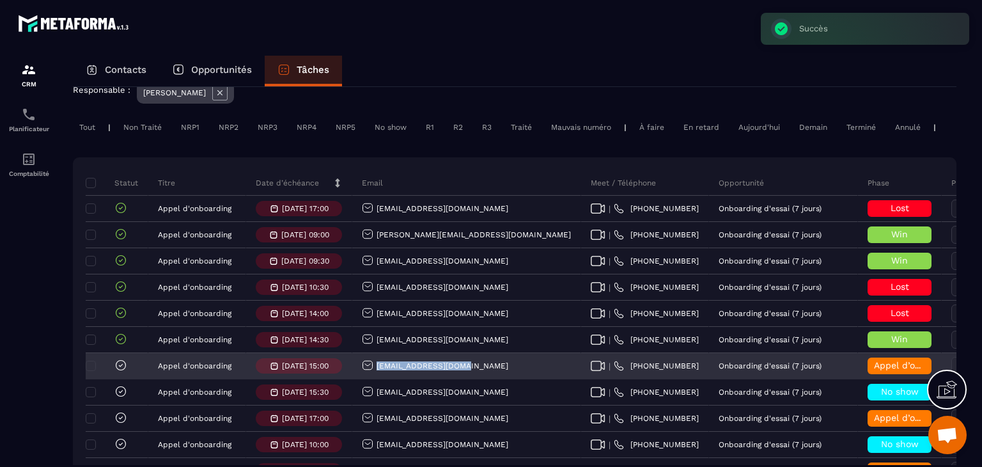
drag, startPoint x: 471, startPoint y: 378, endPoint x: 376, endPoint y: 387, distance: 95.1
click at [376, 379] on div "[EMAIL_ADDRESS][DOMAIN_NAME]" at bounding box center [466, 367] width 229 height 26
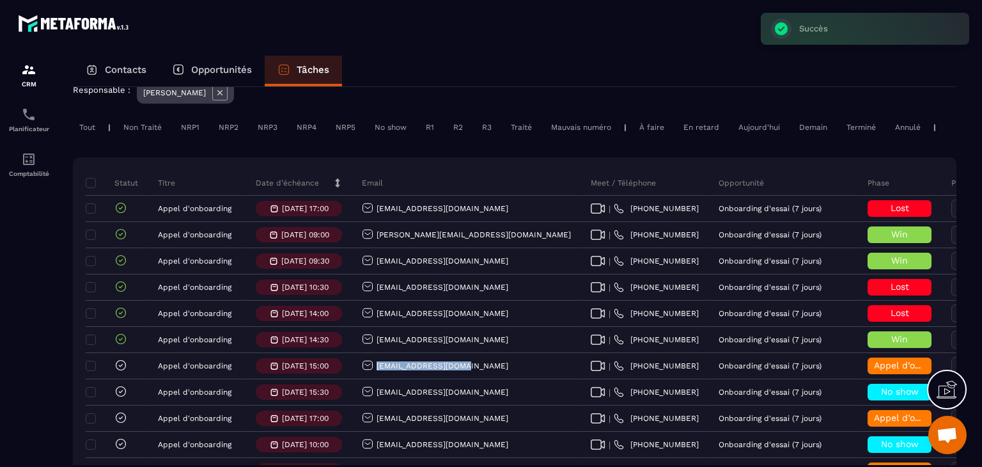
copy p "[EMAIL_ADDRESS][DOMAIN_NAME]"
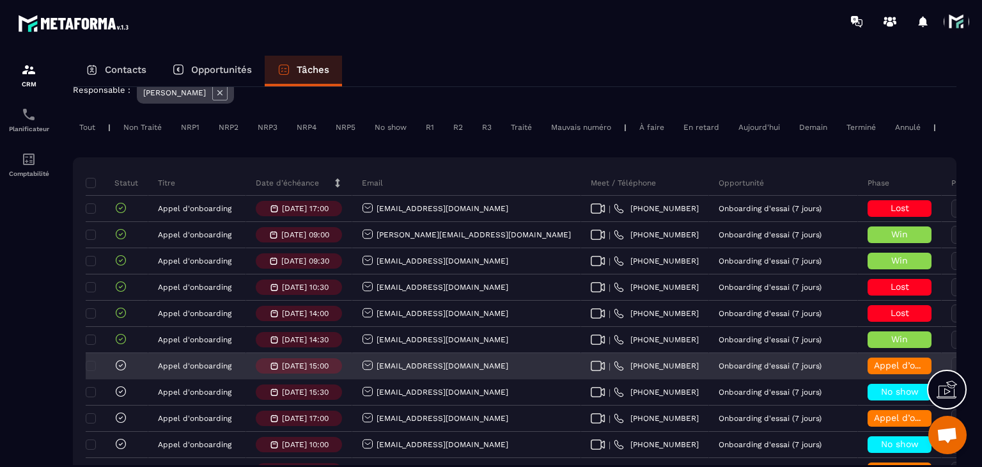
click at [868, 369] on div "Appel d’onboarding terminée" at bounding box center [900, 365] width 64 height 17
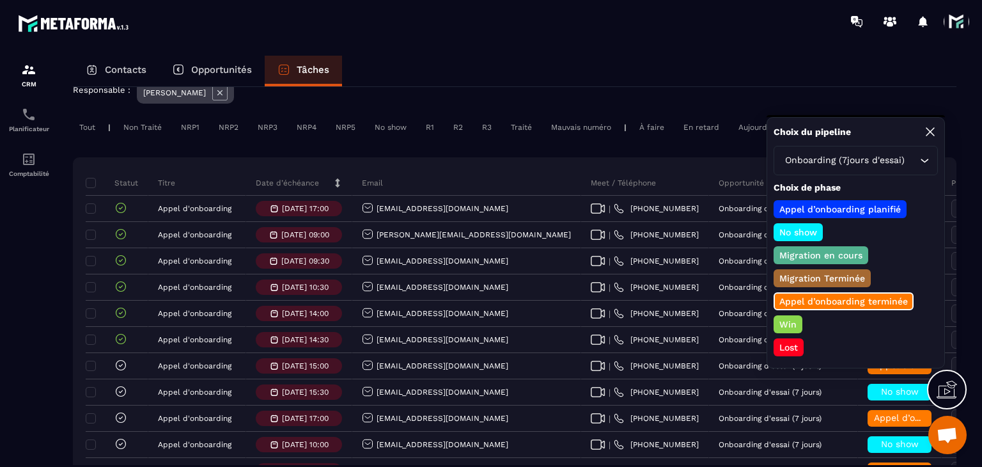
click at [783, 318] on p "Win" at bounding box center [788, 324] width 21 height 13
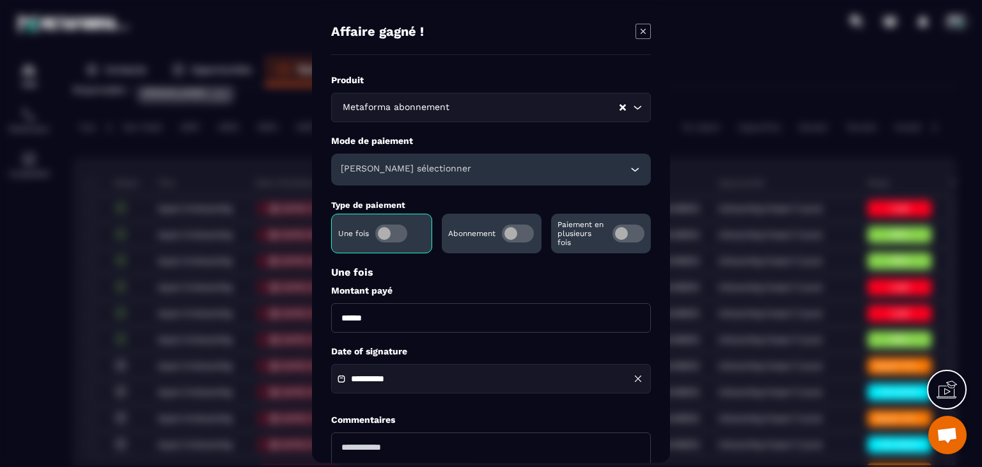
click at [522, 230] on span "Modal window" at bounding box center [518, 233] width 32 height 18
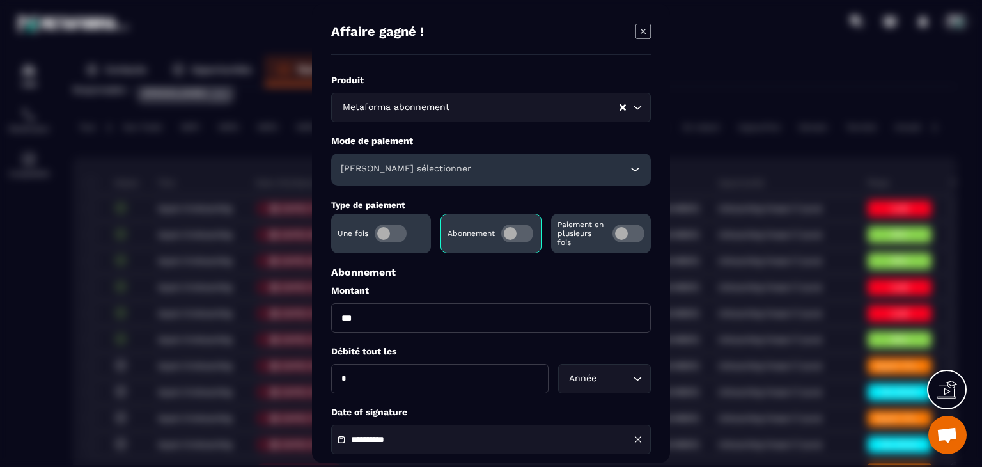
drag, startPoint x: 396, startPoint y: 301, endPoint x: 384, endPoint y: 313, distance: 16.7
click at [391, 304] on div "Abonnement Montant ***" at bounding box center [491, 299] width 320 height 67
click at [384, 313] on input "***" at bounding box center [491, 317] width 320 height 29
type input "**"
click at [593, 384] on div "Année" at bounding box center [598, 379] width 66 height 14
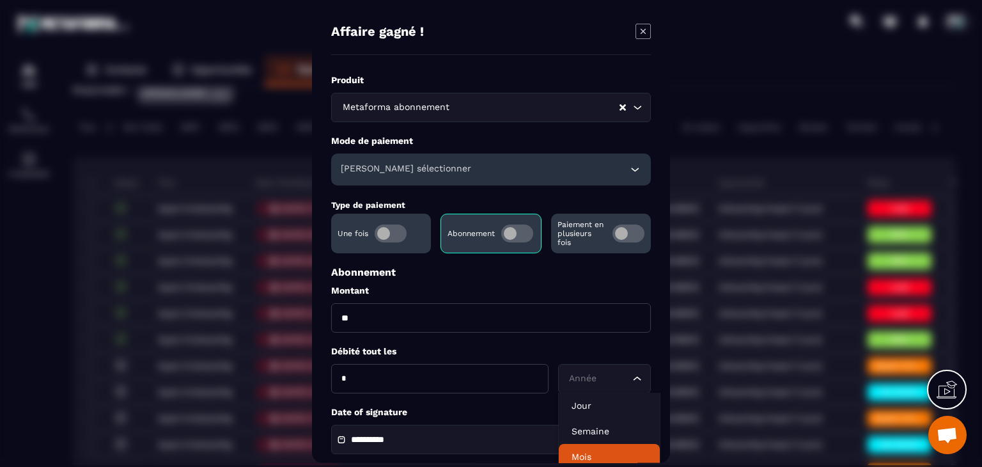
click at [590, 459] on p "Mois" at bounding box center [609, 456] width 75 height 13
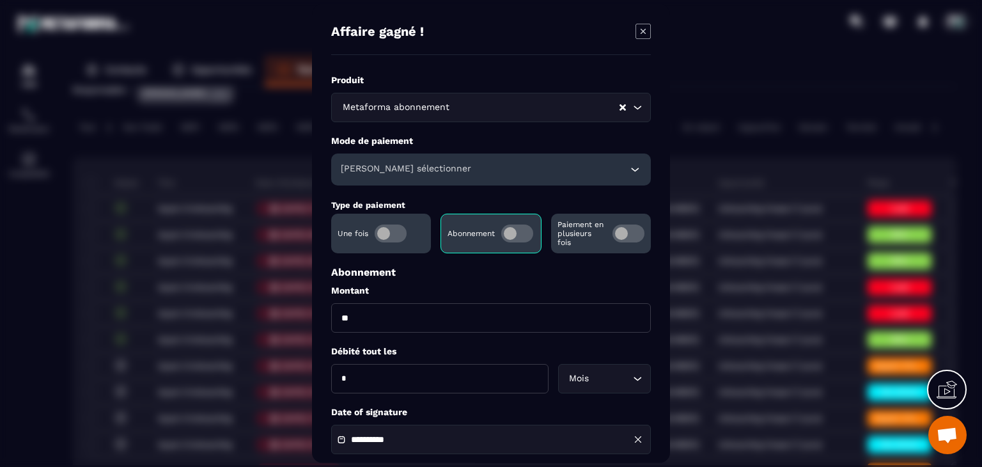
click at [444, 426] on div "**********" at bounding box center [491, 439] width 320 height 29
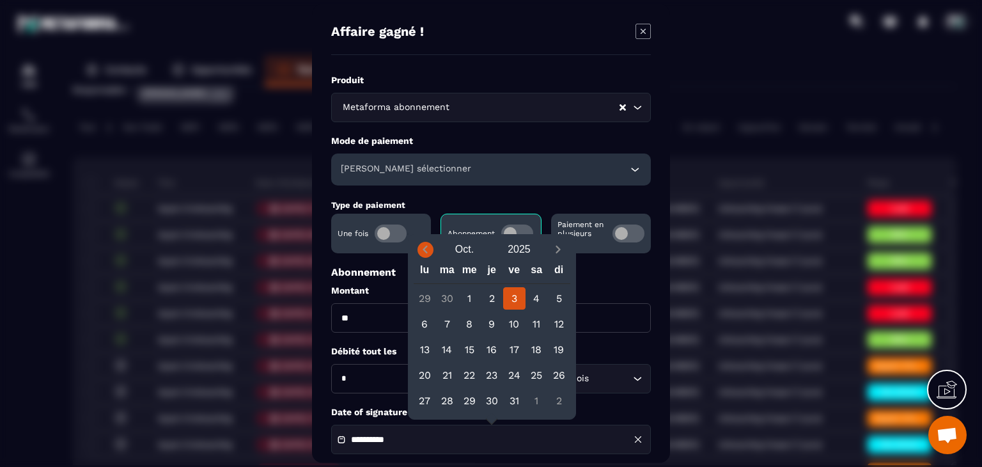
click at [423, 249] on icon "Previous month" at bounding box center [425, 250] width 4 height 8
click at [457, 349] on div "15" at bounding box center [447, 349] width 22 height 22
type input "**********"
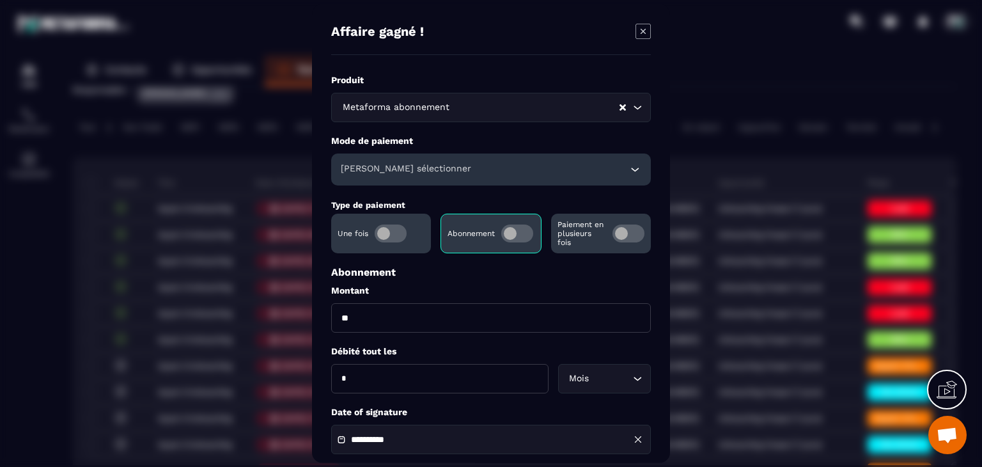
click at [519, 176] on div "[PERSON_NAME] sélectionner" at bounding box center [491, 169] width 320 height 32
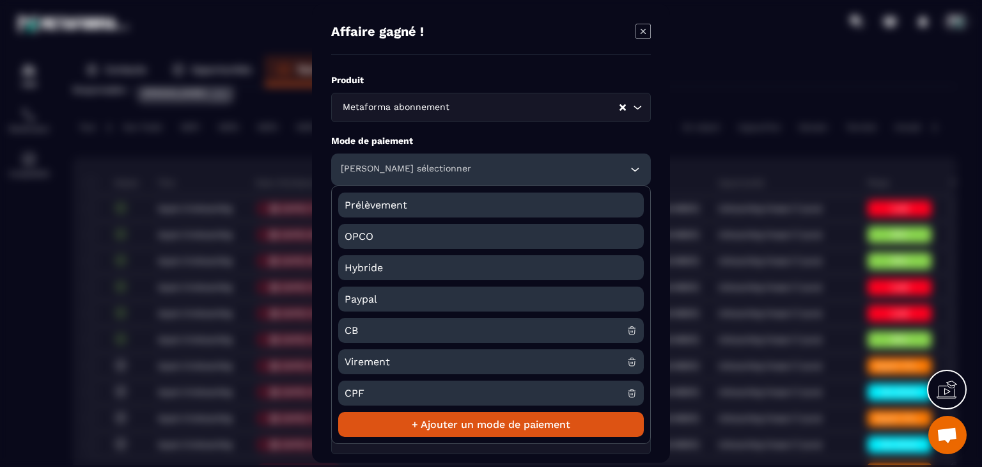
click at [379, 325] on span "CB" at bounding box center [486, 330] width 282 height 25
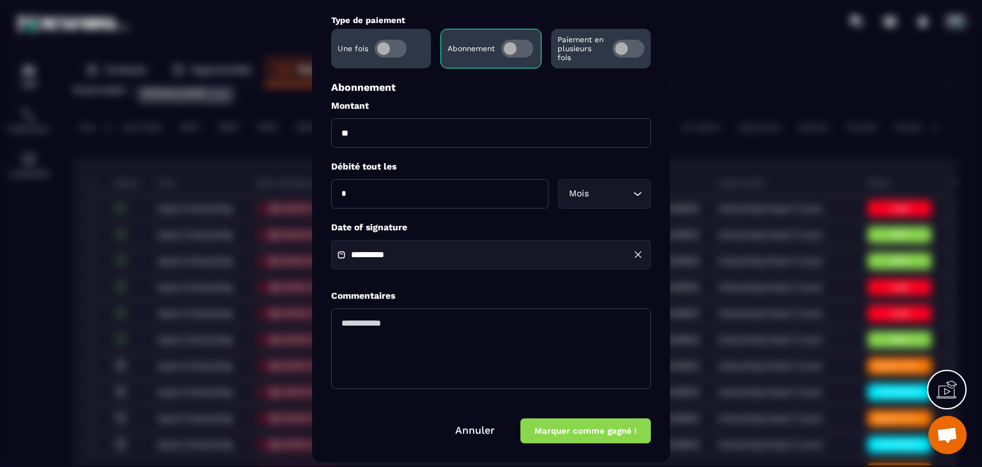
click at [578, 432] on button "Marquer comme gagné !" at bounding box center [586, 431] width 130 height 25
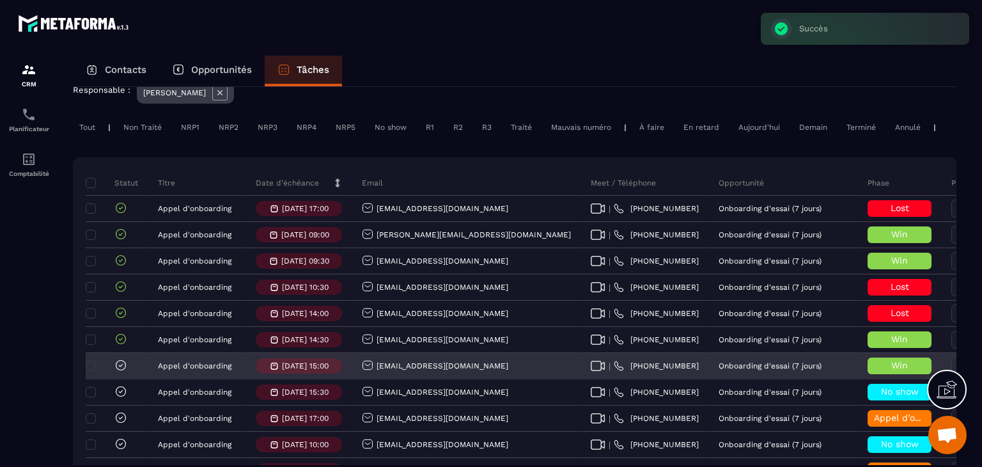
click at [122, 372] on icon at bounding box center [120, 365] width 13 height 13
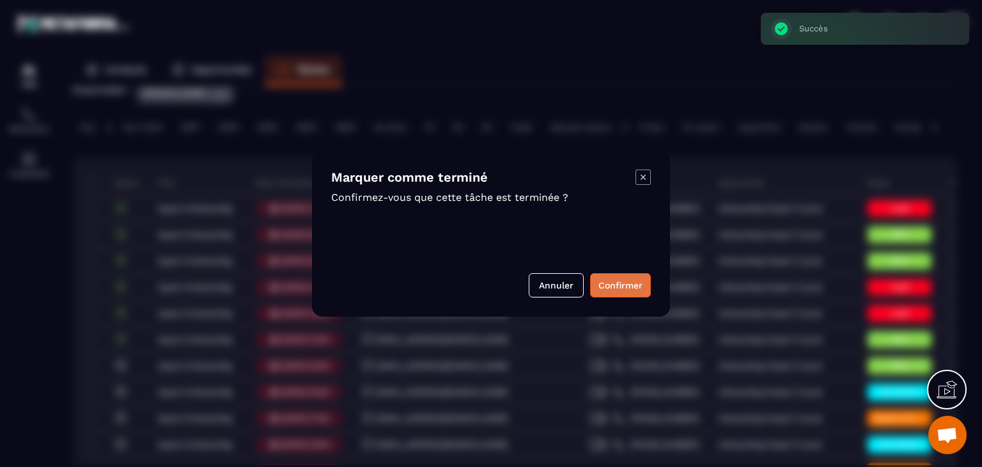
click at [626, 285] on button "Confirmer" at bounding box center [620, 285] width 61 height 24
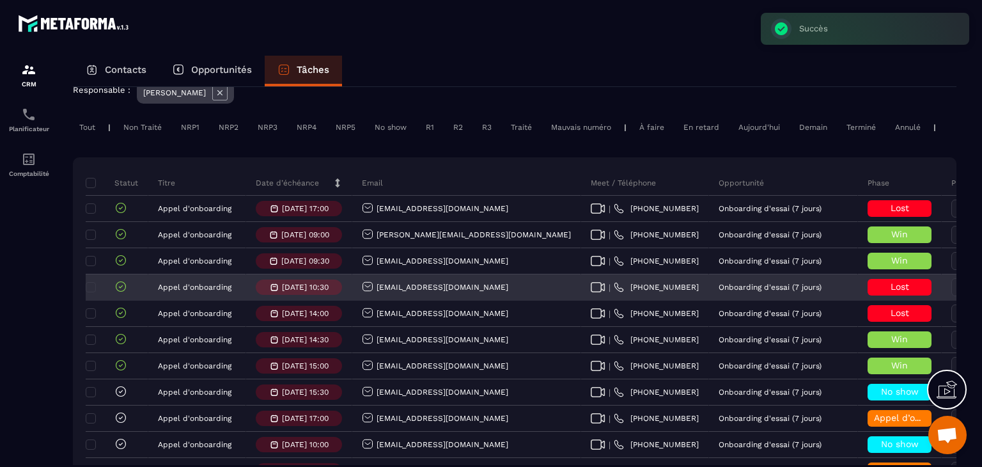
scroll to position [192, 0]
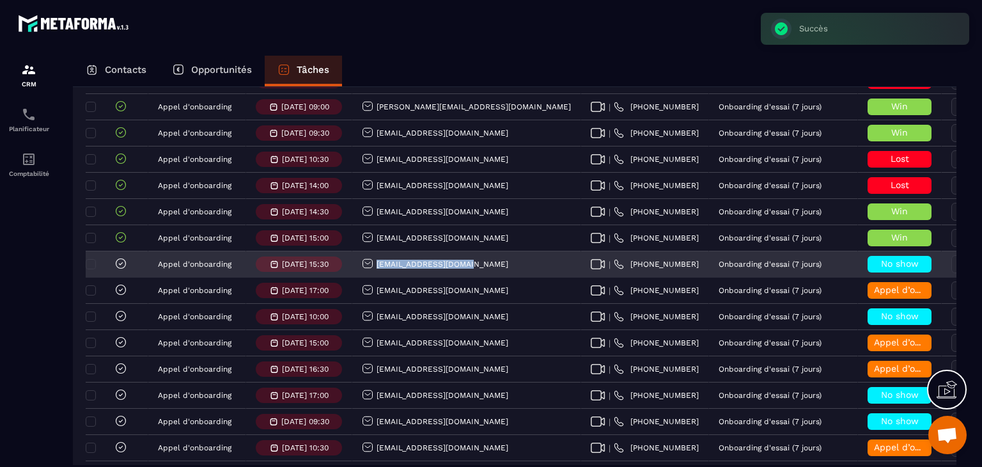
drag, startPoint x: 469, startPoint y: 271, endPoint x: 378, endPoint y: 283, distance: 92.2
click at [378, 278] on div "[EMAIL_ADDRESS][DOMAIN_NAME]" at bounding box center [466, 265] width 229 height 26
copy p "[EMAIL_ADDRESS][DOMAIN_NAME]"
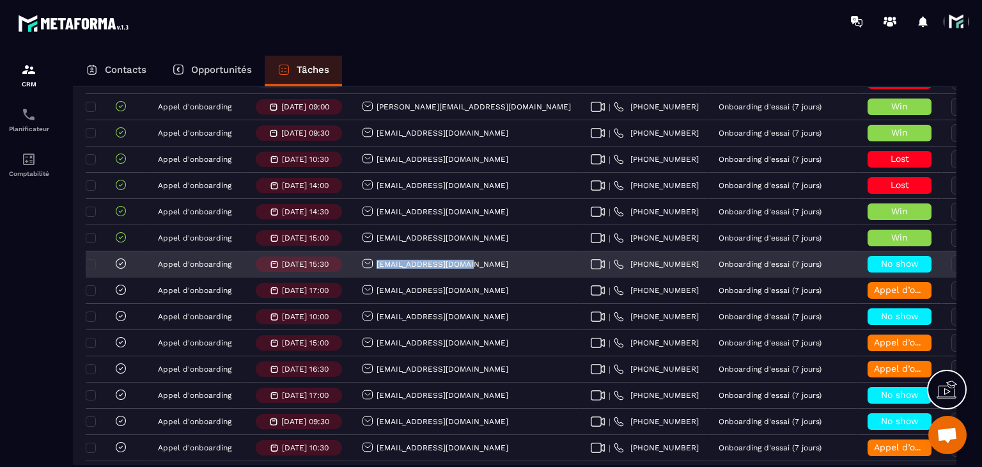
click at [412, 269] on div "[EMAIL_ADDRESS][DOMAIN_NAME]" at bounding box center [435, 264] width 146 height 13
